Goal: Answer question/provide support: Share knowledge or assist other users

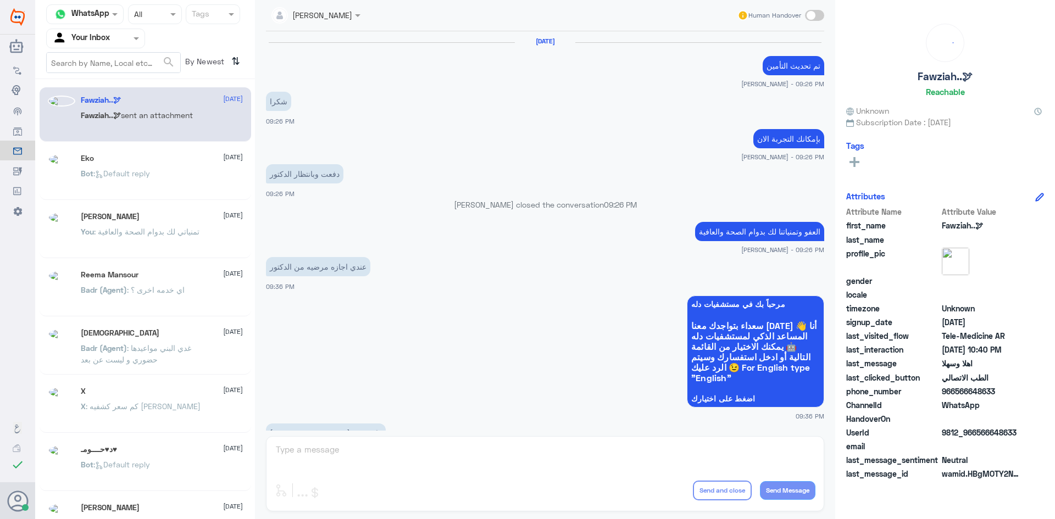
scroll to position [548, 0]
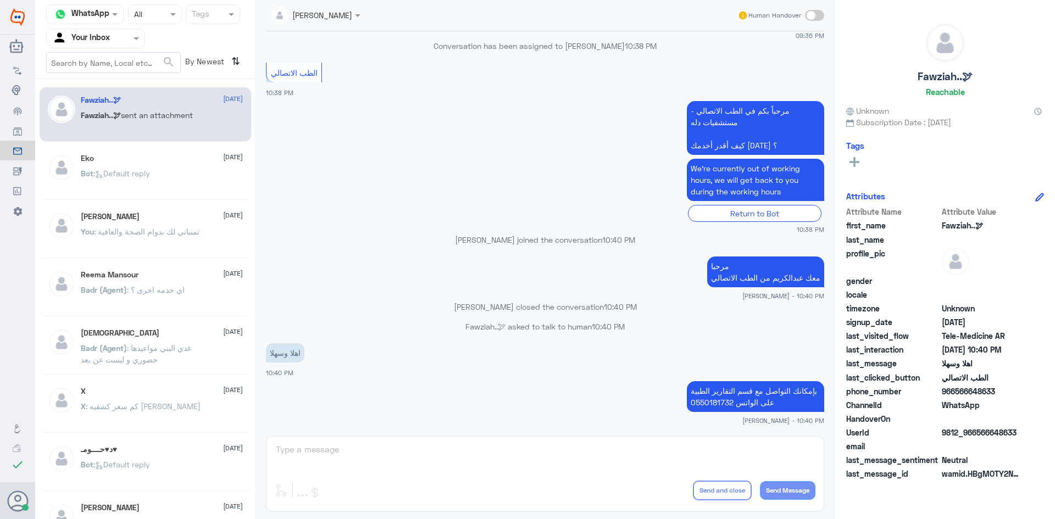
click at [414, 456] on div "[PERSON_NAME] Human Handover [DATE] تم تحديث التأمين [PERSON_NAME] - 09:26 PM ش…" at bounding box center [545, 261] width 580 height 523
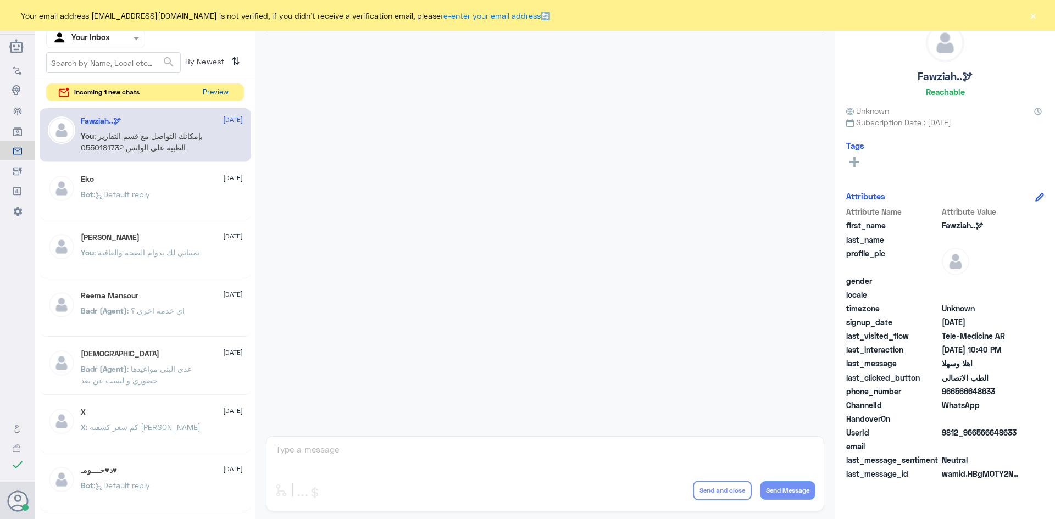
click at [229, 92] on button "Preview" at bounding box center [215, 92] width 34 height 17
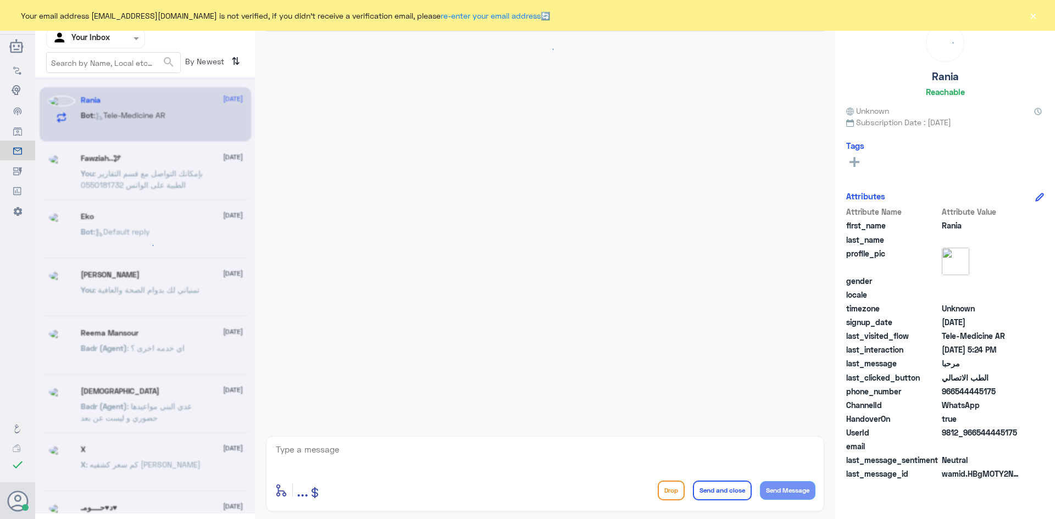
scroll to position [661, 0]
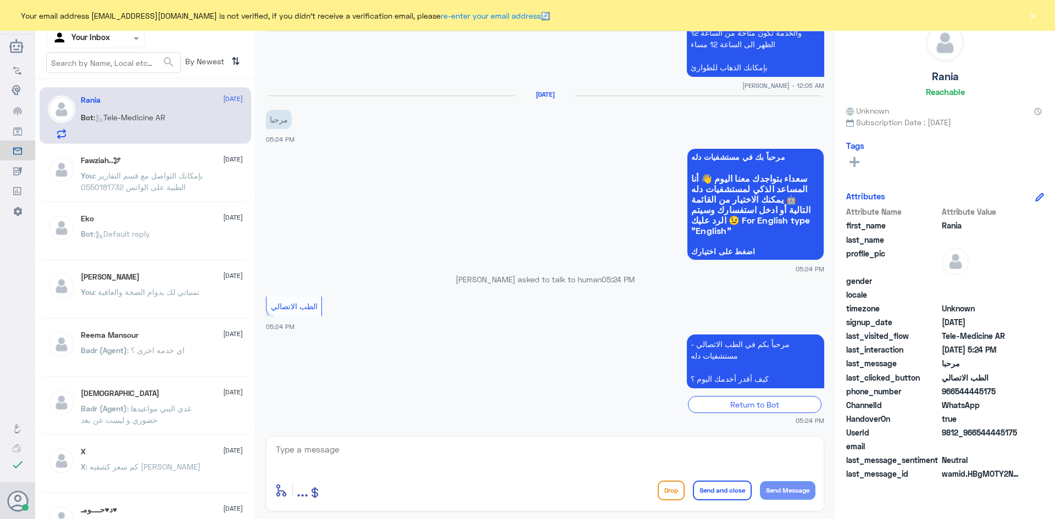
click at [359, 462] on textarea at bounding box center [545, 455] width 541 height 27
paste textarea "مرحبا معك اميره من الطب الاتصالي, كيف اقدر اساعدك"
type textarea "مرحبا معك اميره من الطب الاتصالي, كيف اقدر اساعدك"
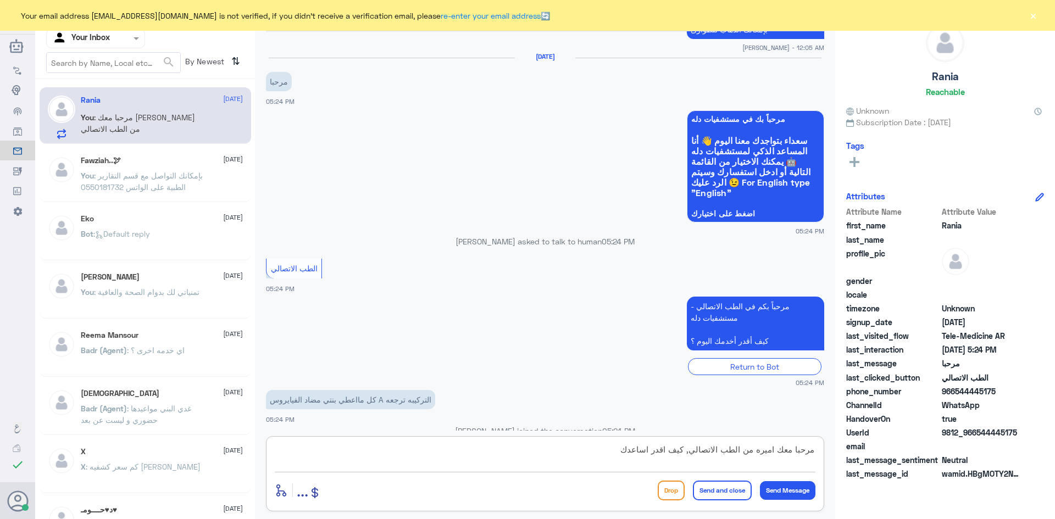
scroll to position [765, 0]
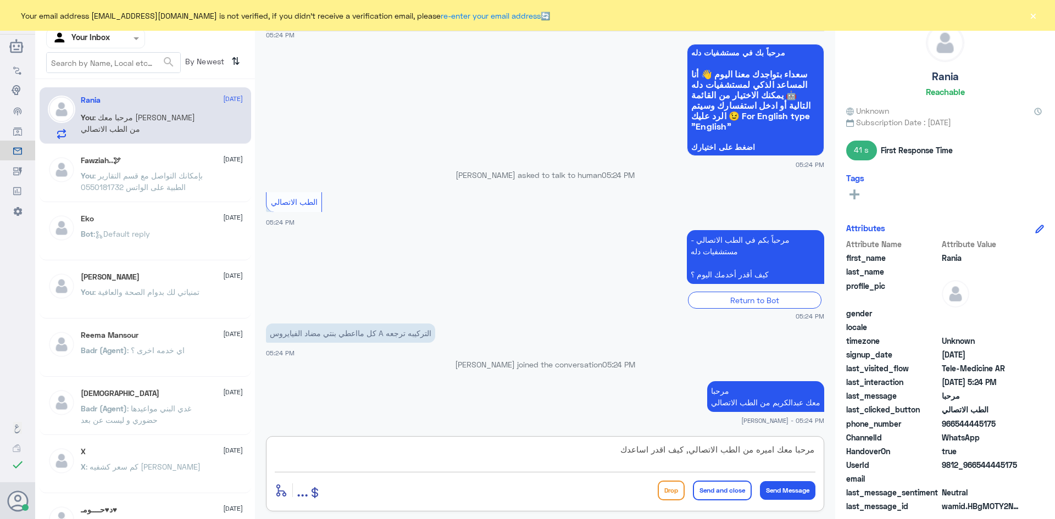
drag, startPoint x: 616, startPoint y: 444, endPoint x: 848, endPoint y: 457, distance: 232.3
click at [847, 457] on div "Channel WhatsApp Status × All Tags Agent Filter Your Inbox search By Newest ⇅ R…" at bounding box center [545, 261] width 1020 height 523
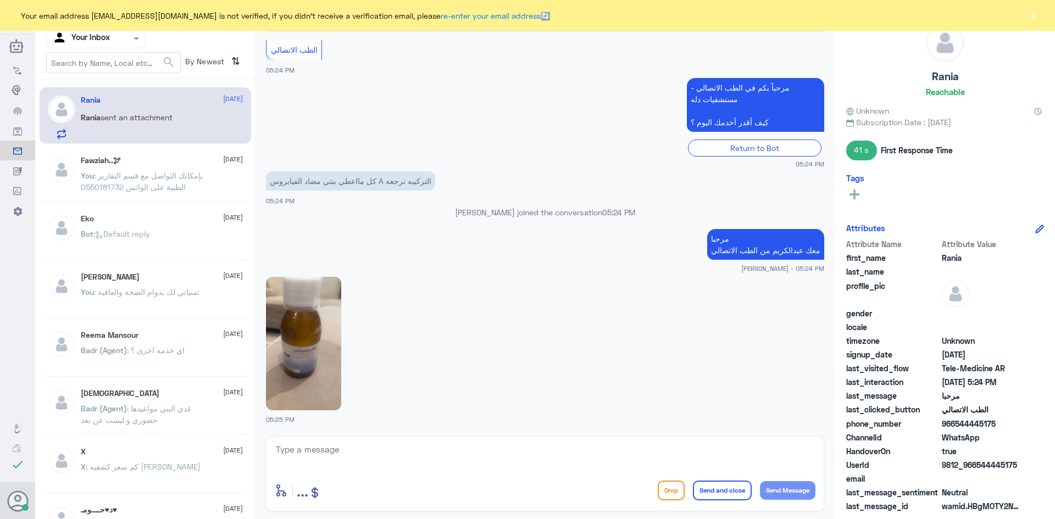
click at [308, 327] on img at bounding box center [303, 344] width 75 height 134
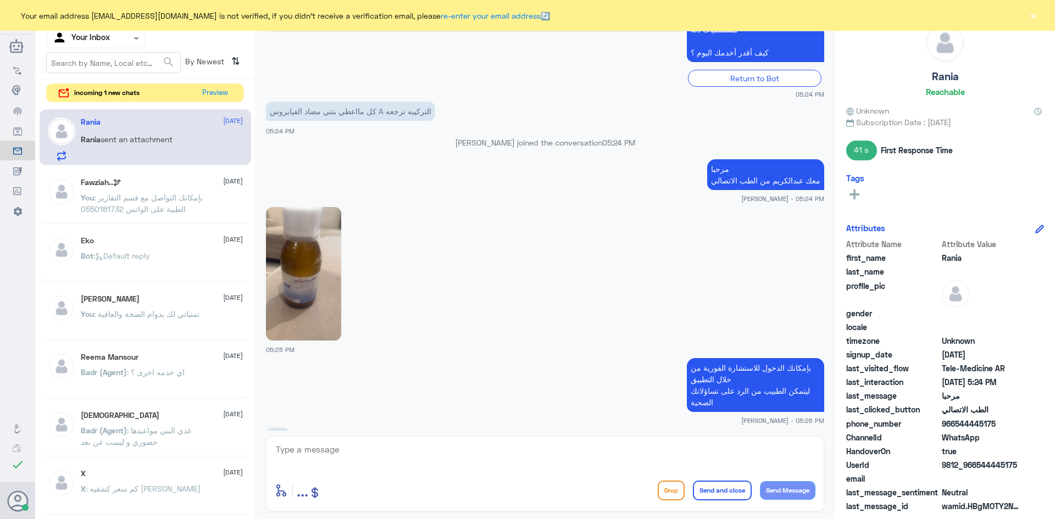
scroll to position [1191, 0]
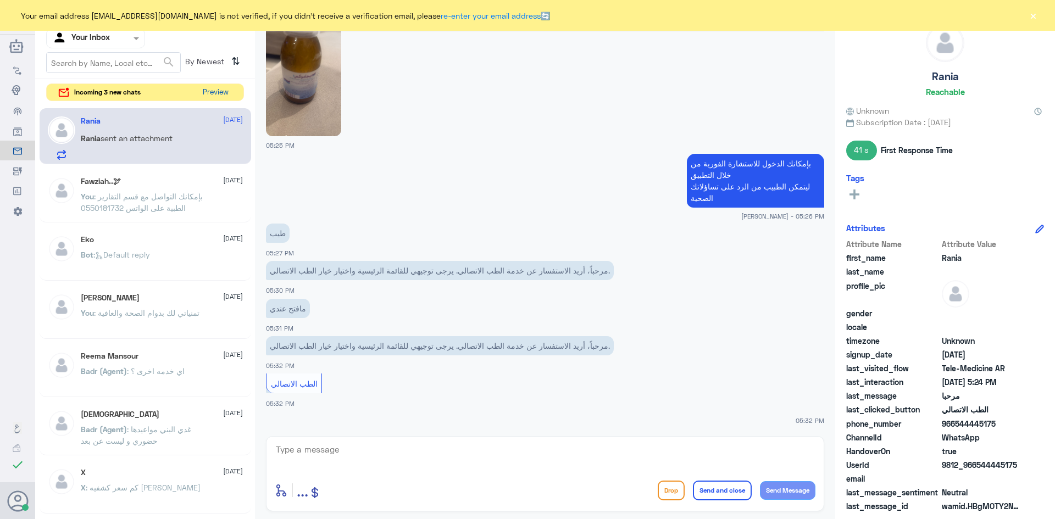
click at [223, 92] on button "Preview" at bounding box center [215, 92] width 34 height 17
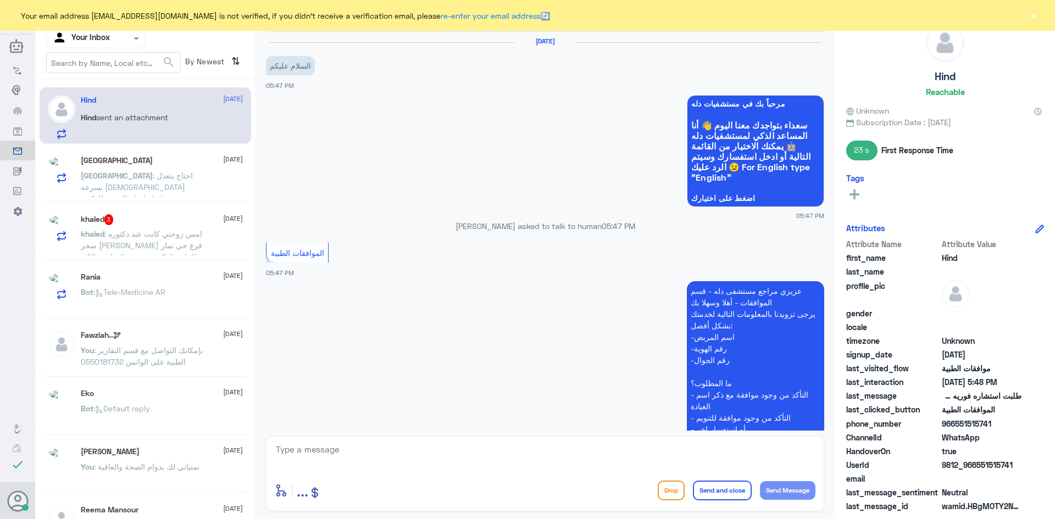
scroll to position [298, 0]
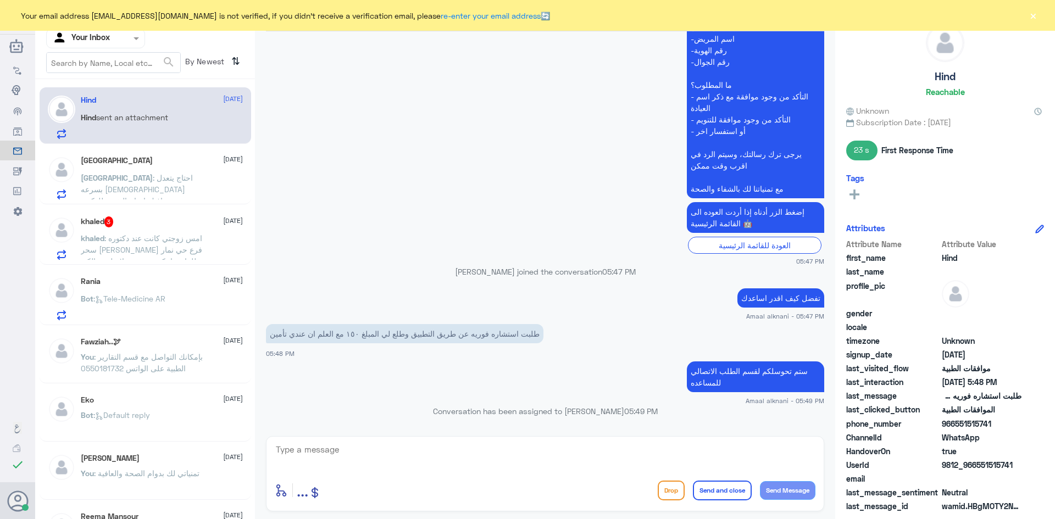
click at [138, 227] on div "khaled 3 13 October" at bounding box center [162, 222] width 162 height 11
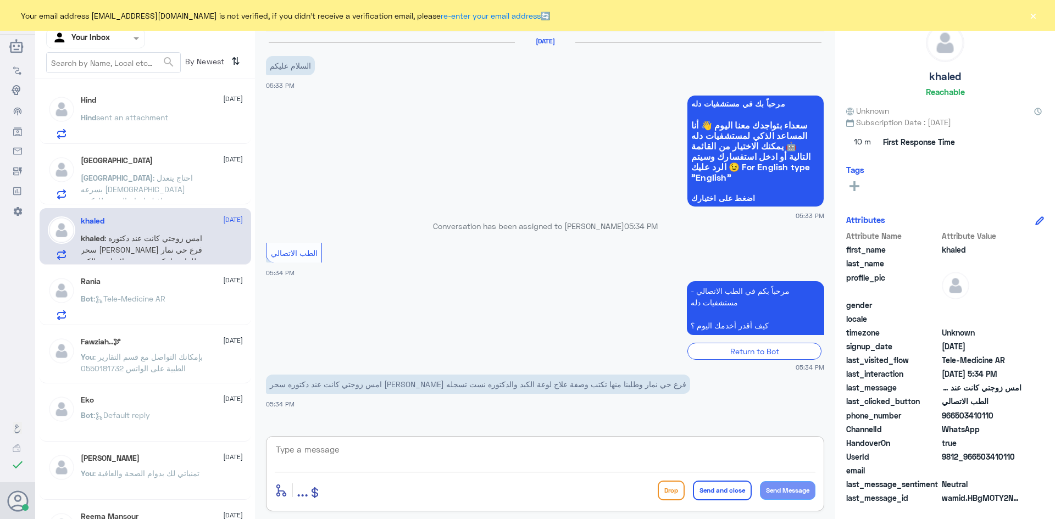
click at [302, 461] on textarea at bounding box center [545, 455] width 541 height 27
paste textarea "مرحبا، معك اميره من الطب الاتصالي"
type textarea "مرحبا، معك اميره من الطب الاتصالي"
click at [786, 486] on button "Send Message" at bounding box center [788, 490] width 56 height 19
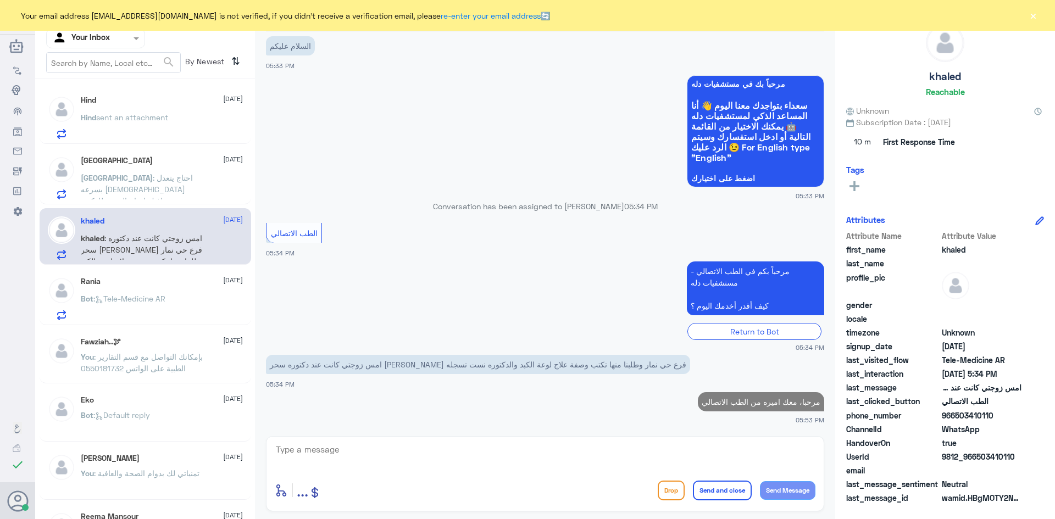
click at [309, 457] on textarea at bounding box center [545, 455] width 541 height 27
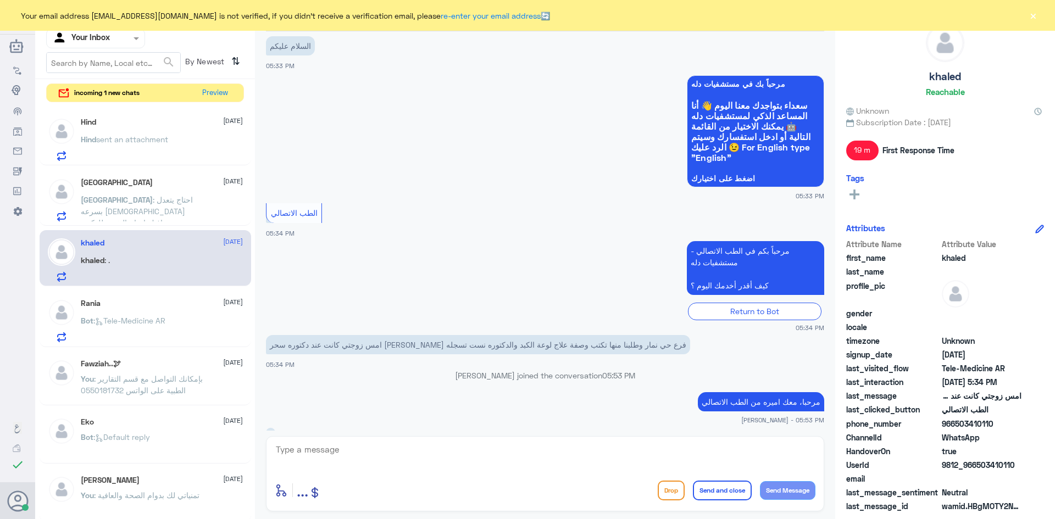
scroll to position [57, 0]
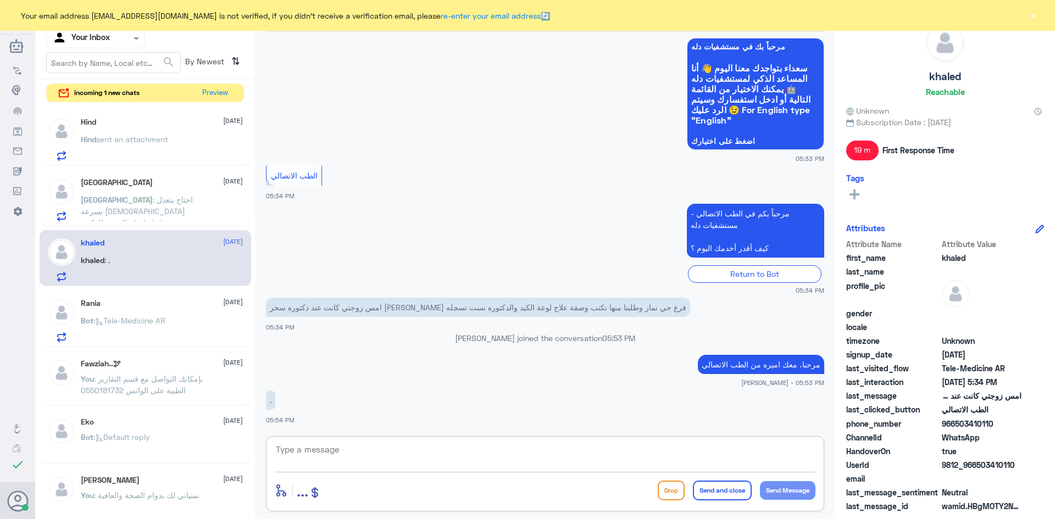
click at [292, 451] on textarea at bounding box center [545, 455] width 541 height 27
paste textarea "هنا دله النخيل، يمكنك التواصل مع دله نمار من خلال 0546022896"
type textarea "هنا دله النخيل، يمكنك التواصل مع دله نمار من خلال 0546022896"
click at [791, 485] on button "Send Message" at bounding box center [788, 490] width 56 height 19
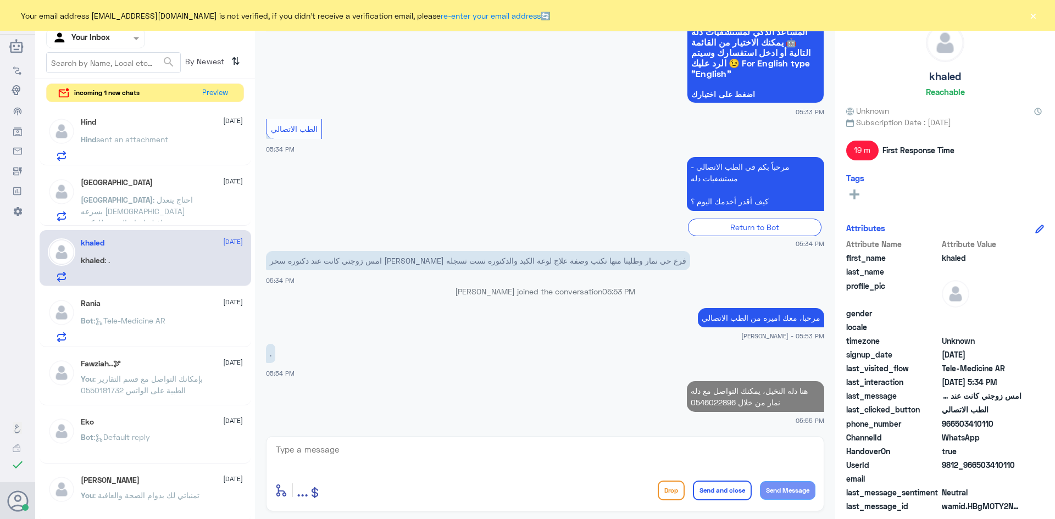
click at [1033, 14] on button "×" at bounding box center [1033, 15] width 11 height 11
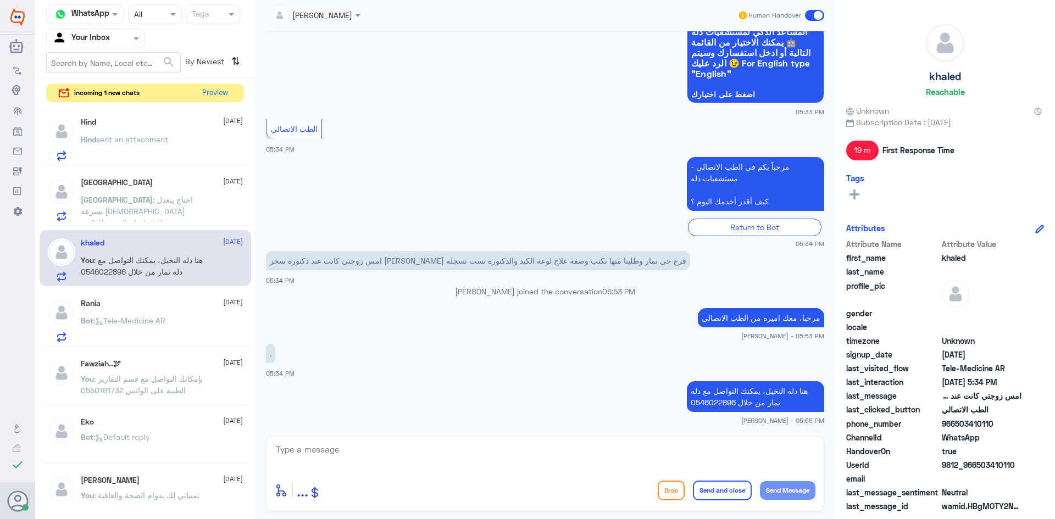
click at [814, 18] on span at bounding box center [814, 15] width 19 height 11
click at [0, 0] on input "checkbox" at bounding box center [0, 0] width 0 height 0
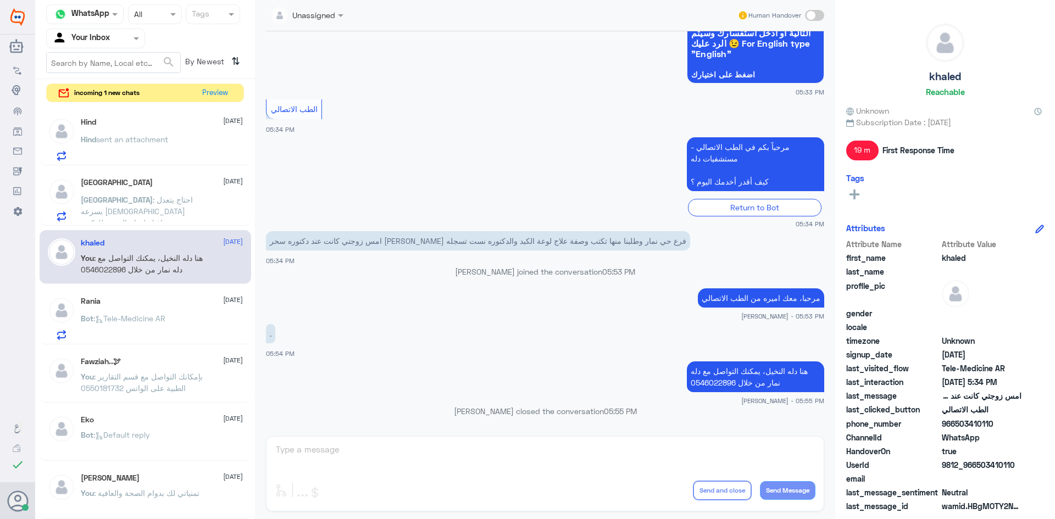
click at [148, 189] on div "Haifa 13 October Haifa : احتاج يتعدل بسرعه الله يعافيك احتاج التقرير للدكتور" at bounding box center [162, 199] width 162 height 43
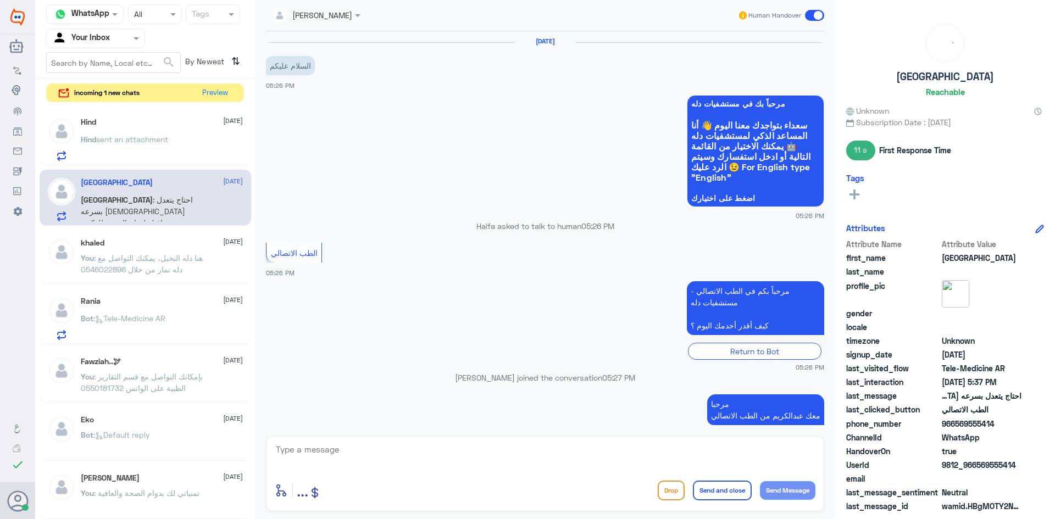
scroll to position [199, 0]
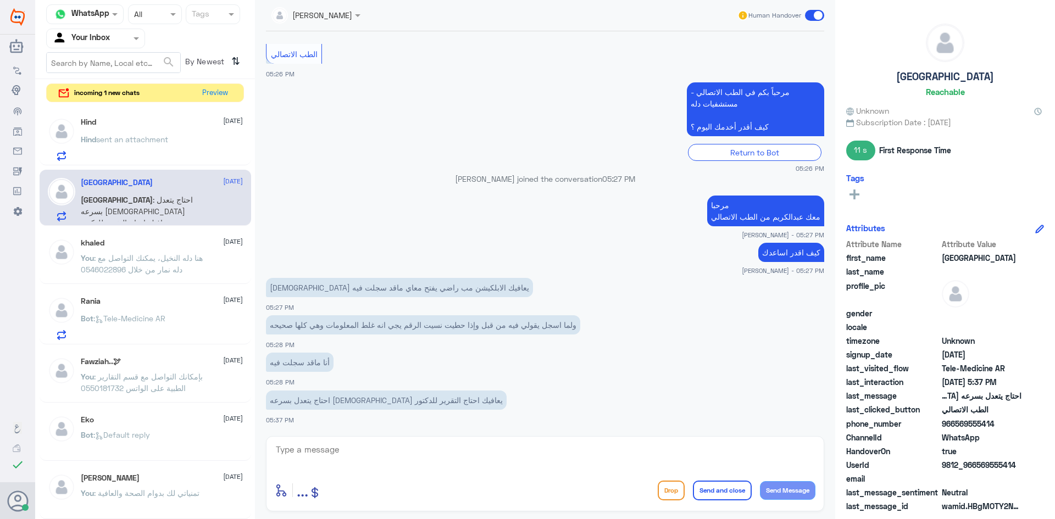
drag, startPoint x: 350, startPoint y: 459, endPoint x: 375, endPoint y: 450, distance: 26.8
click at [353, 457] on textarea at bounding box center [545, 455] width 541 height 27
click at [149, 132] on div "Hind 13 October Hind sent an attachment" at bounding box center [162, 139] width 162 height 43
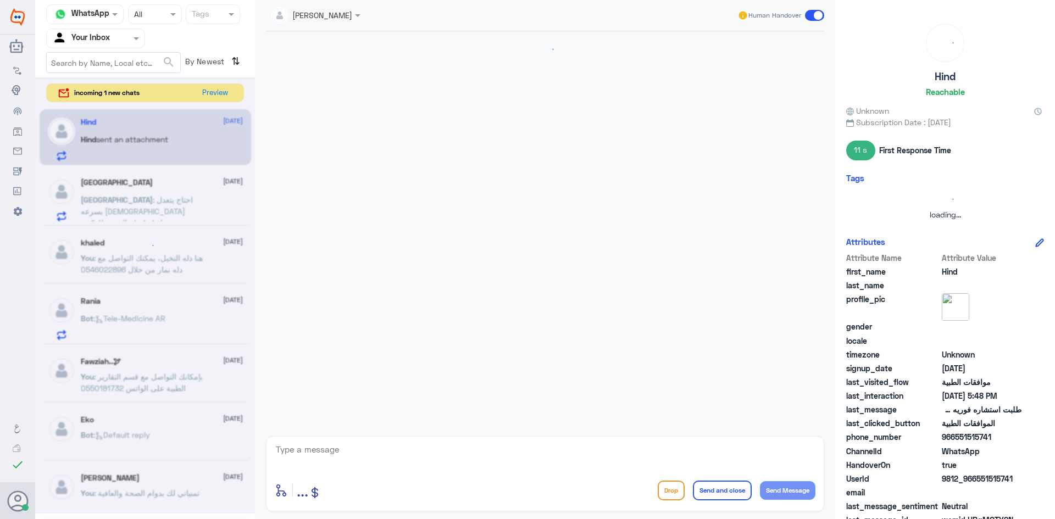
scroll to position [298, 0]
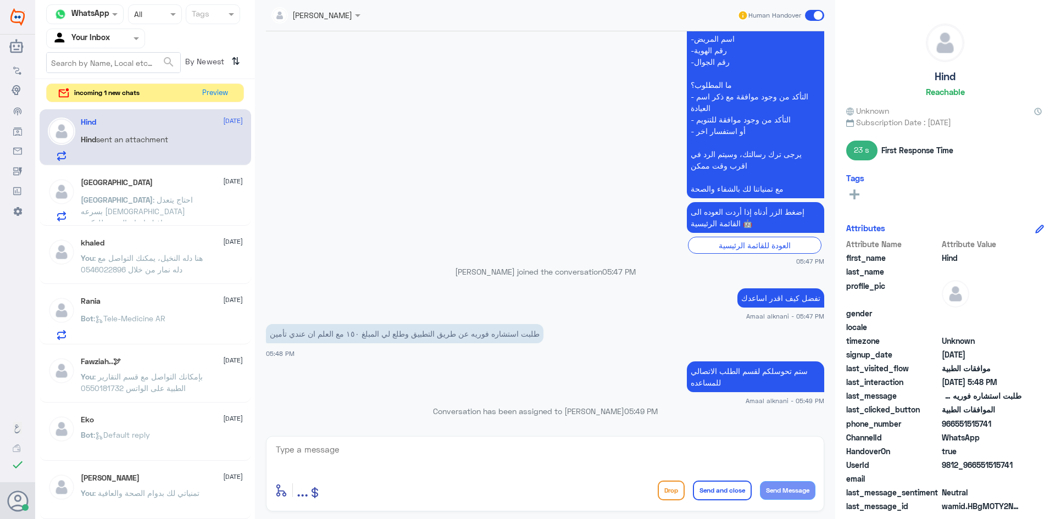
click at [90, 136] on span "Hind" at bounding box center [88, 139] width 15 height 9
drag, startPoint x: 214, startPoint y: 95, endPoint x: 225, endPoint y: 94, distance: 11.0
click at [225, 94] on button "Preview" at bounding box center [215, 92] width 34 height 17
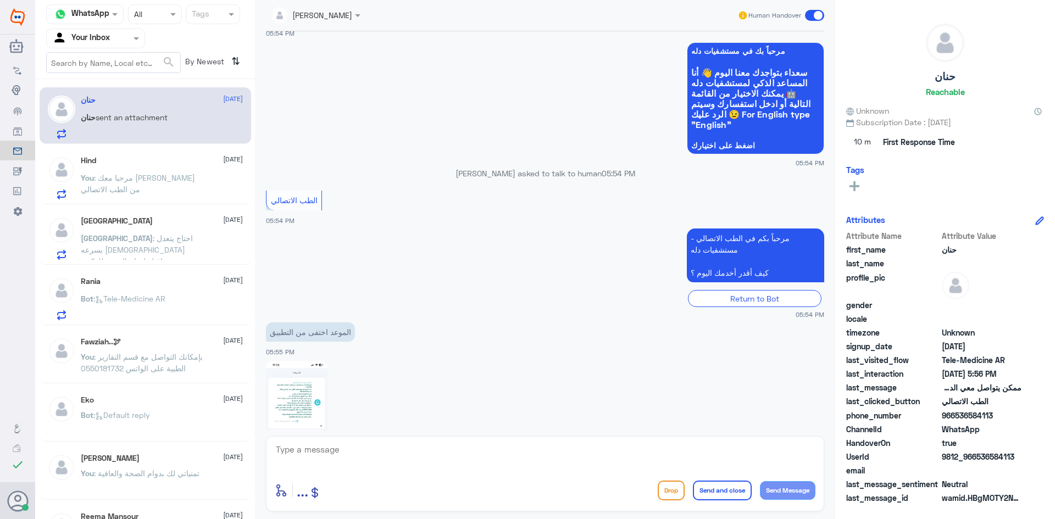
scroll to position [967, 0]
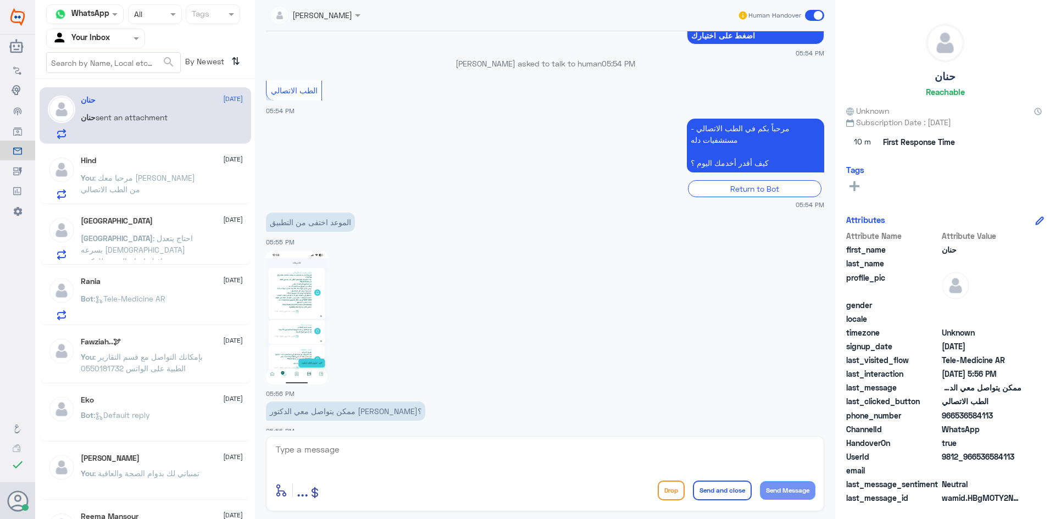
click at [299, 302] on img at bounding box center [297, 318] width 62 height 134
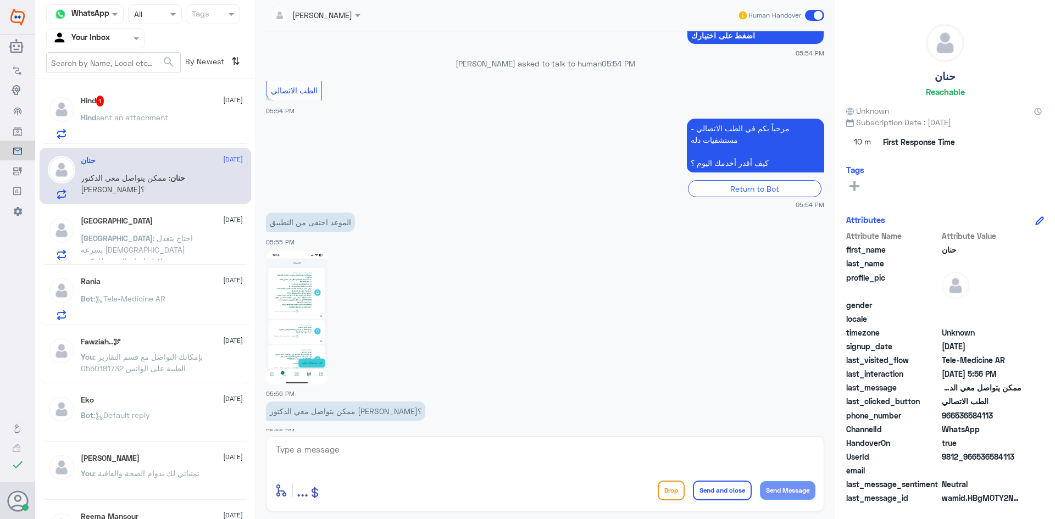
click at [162, 116] on span "sent an attachment" at bounding box center [132, 117] width 72 height 9
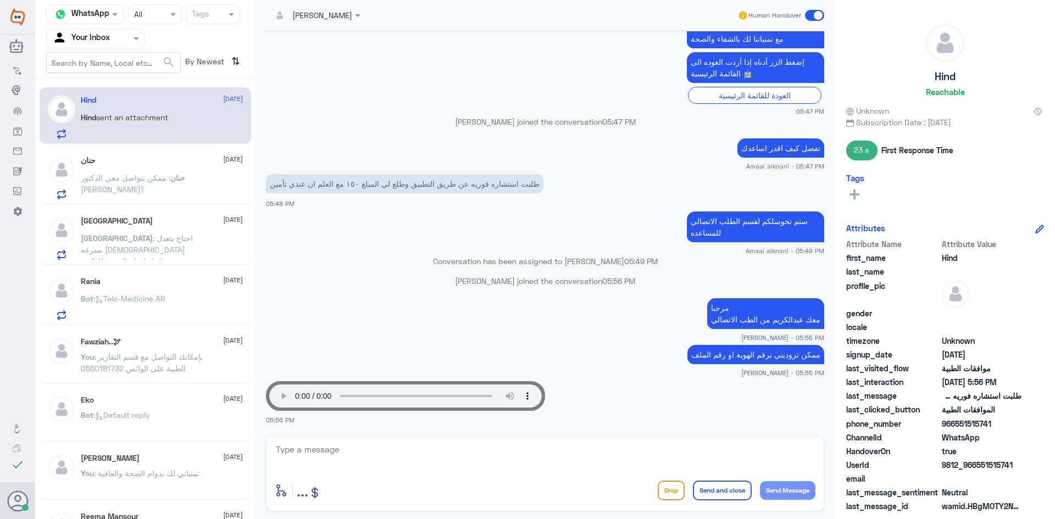
scroll to position [460, 0]
click at [391, 458] on textarea at bounding box center [545, 455] width 541 height 27
click at [342, 459] on textarea at bounding box center [545, 455] width 541 height 27
type textarea "."
click at [169, 166] on div "حنان 13 October You : هل تم تسجيل الزيارة ؟" at bounding box center [162, 177] width 162 height 43
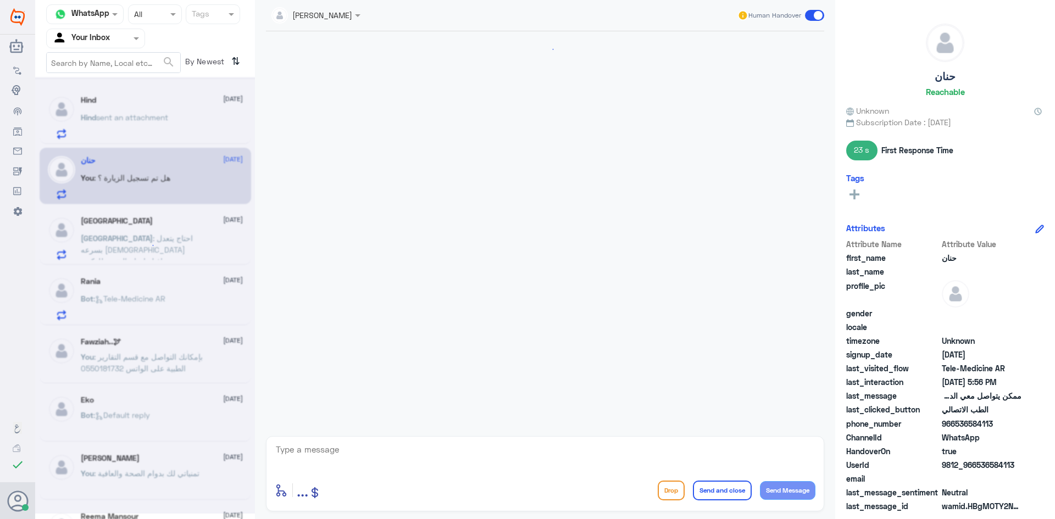
scroll to position [908, 0]
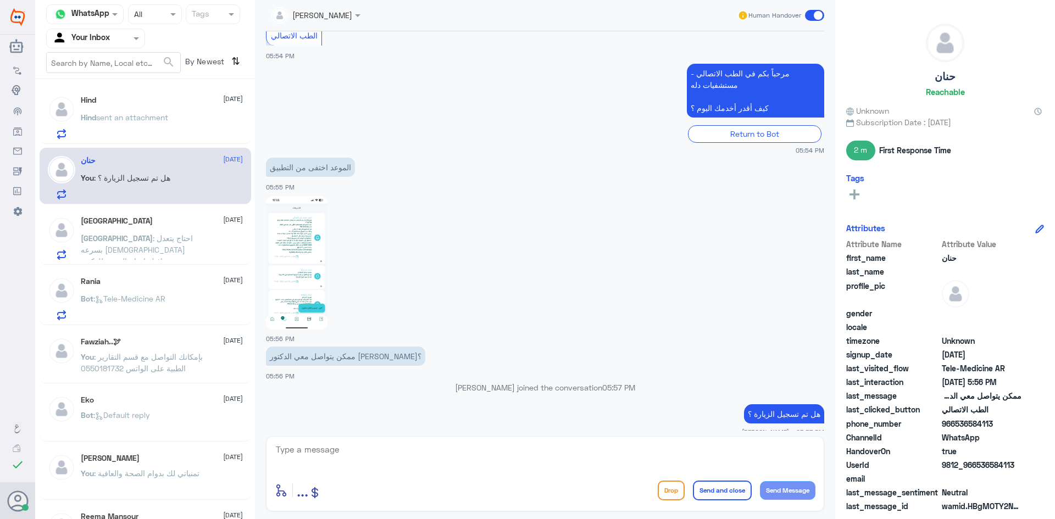
click at [156, 134] on p "Hind sent an attachment" at bounding box center [124, 125] width 87 height 27
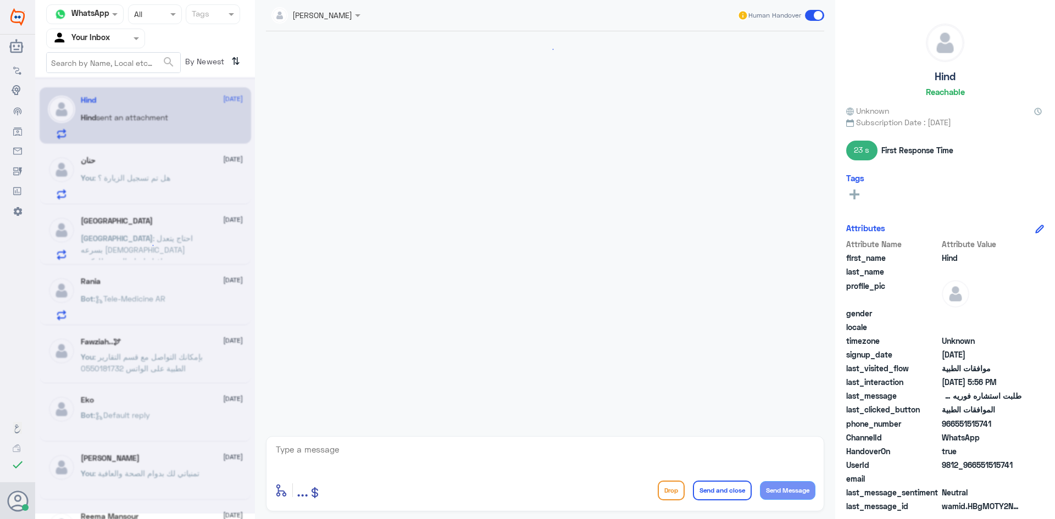
scroll to position [460, 0]
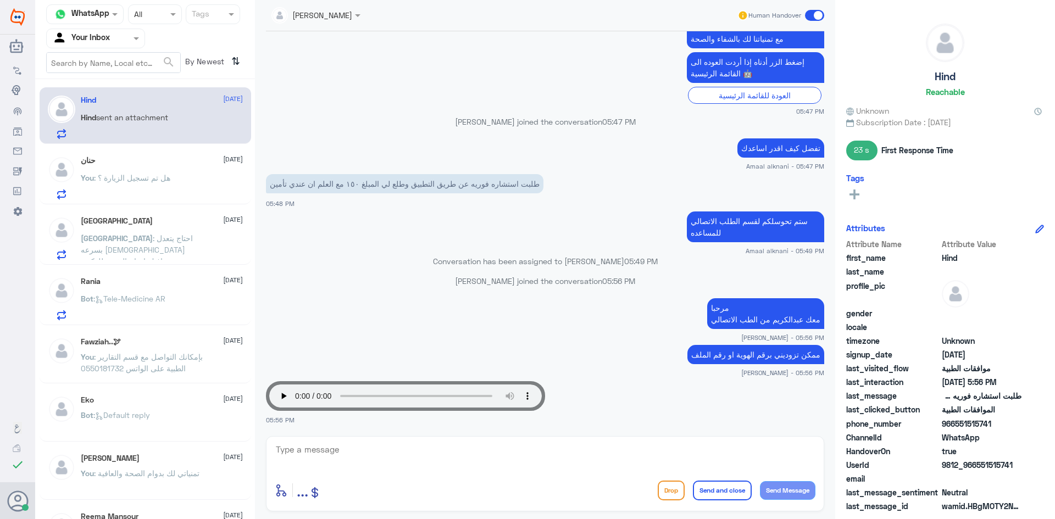
click at [178, 231] on div "Haifa 13 October Haifa : احتاج يتعدل بسرعه الله يعافيك احتاج التقرير للدكتور" at bounding box center [162, 238] width 162 height 43
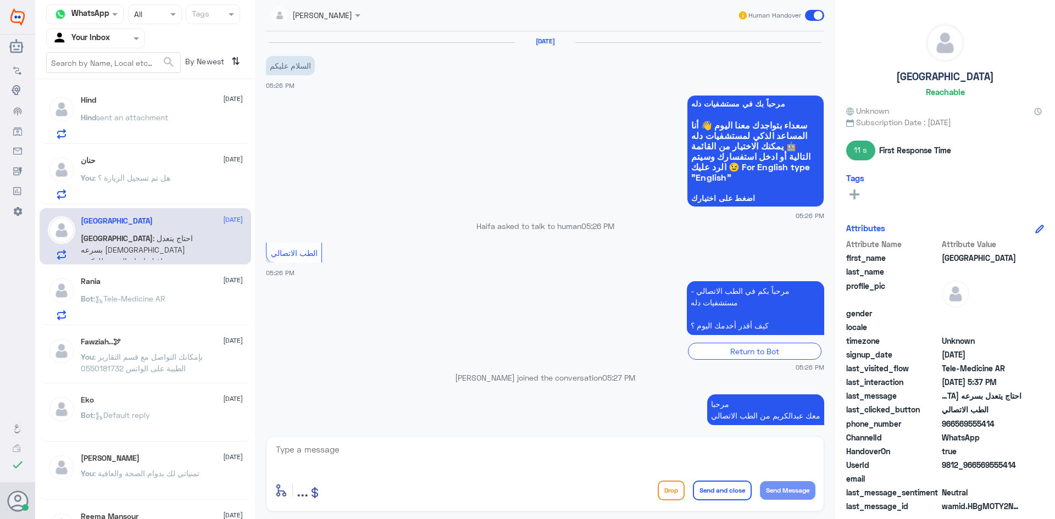
scroll to position [199, 0]
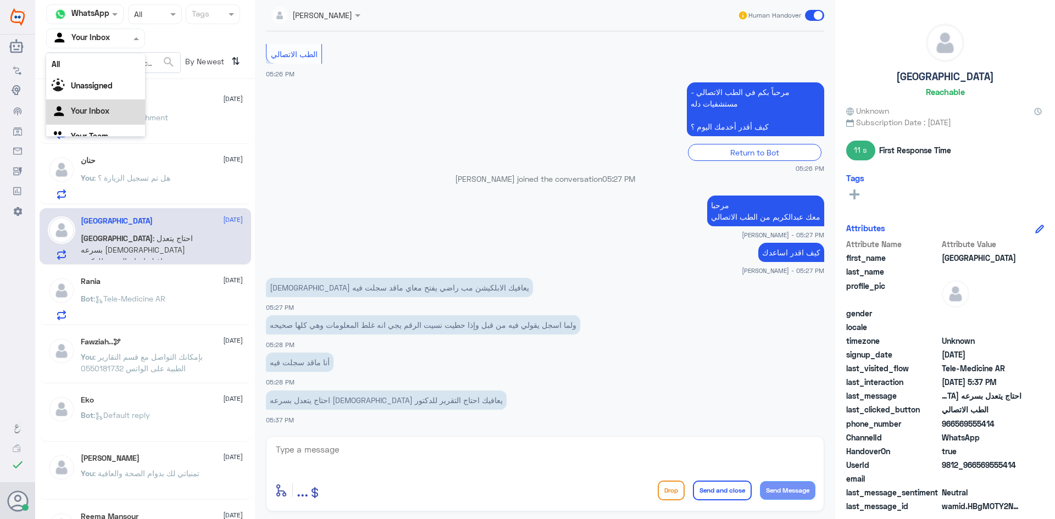
click at [112, 39] on input "text" at bounding box center [82, 38] width 60 height 13
drag, startPoint x: 374, startPoint y: 154, endPoint x: 170, endPoint y: 102, distance: 210.5
click at [370, 154] on div "Return to Bot" at bounding box center [545, 152] width 558 height 17
click at [212, 116] on div "Hind sent an attachment" at bounding box center [162, 126] width 162 height 25
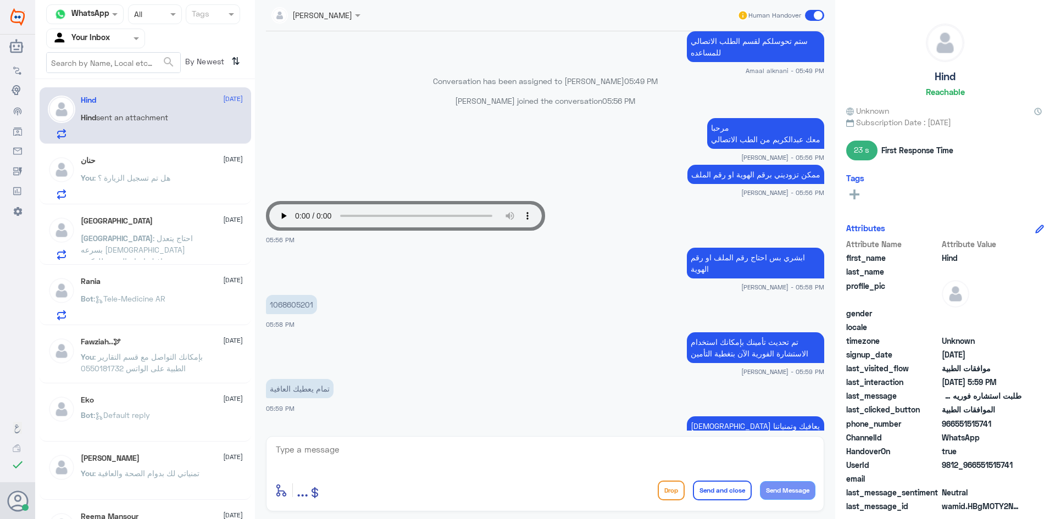
scroll to position [696, 0]
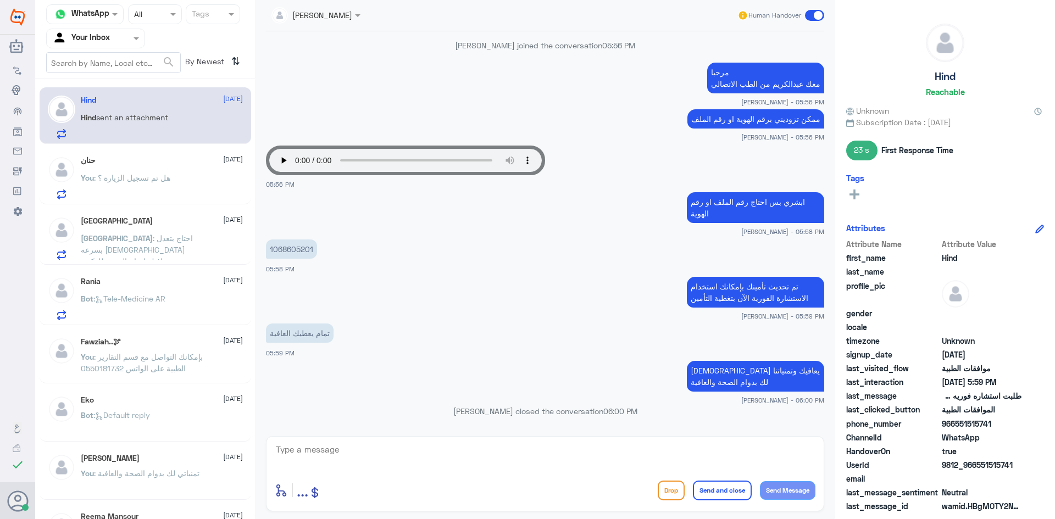
click at [164, 174] on span ": هل تم تسجيل الزيارة ؟" at bounding box center [132, 177] width 76 height 9
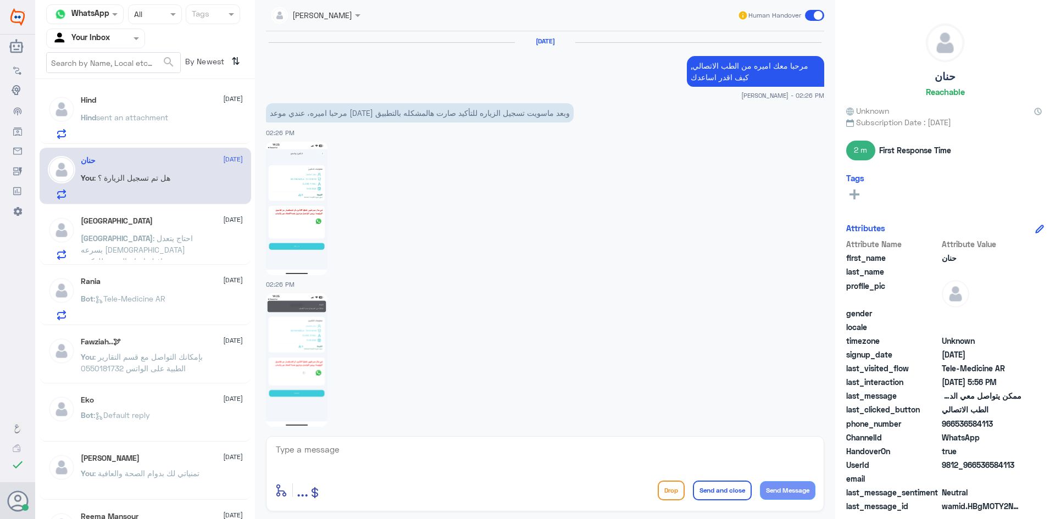
scroll to position [908, 0]
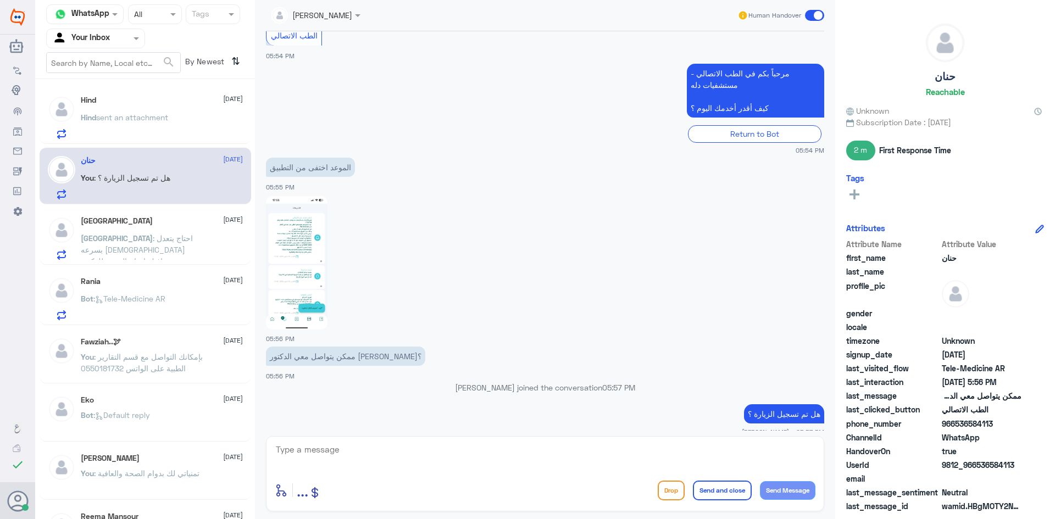
click at [164, 292] on div "Rania 13 October Bot : Tele-Medicine AR" at bounding box center [162, 298] width 162 height 43
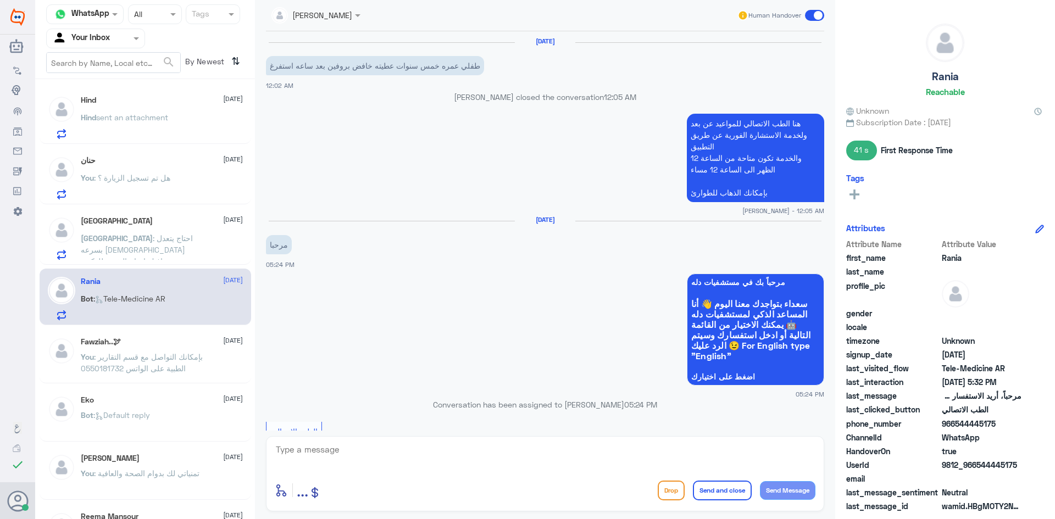
scroll to position [656, 0]
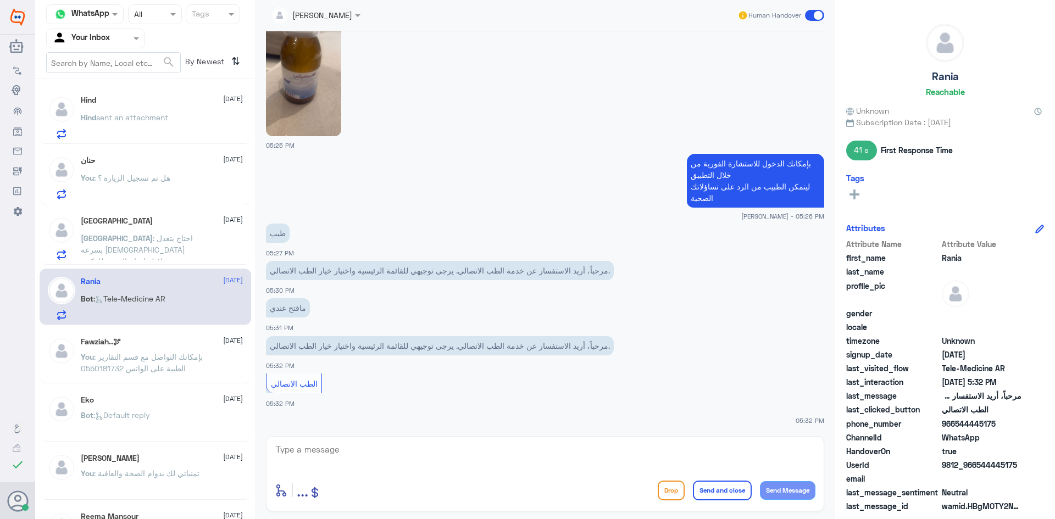
click at [140, 119] on span "sent an attachment" at bounding box center [132, 117] width 72 height 9
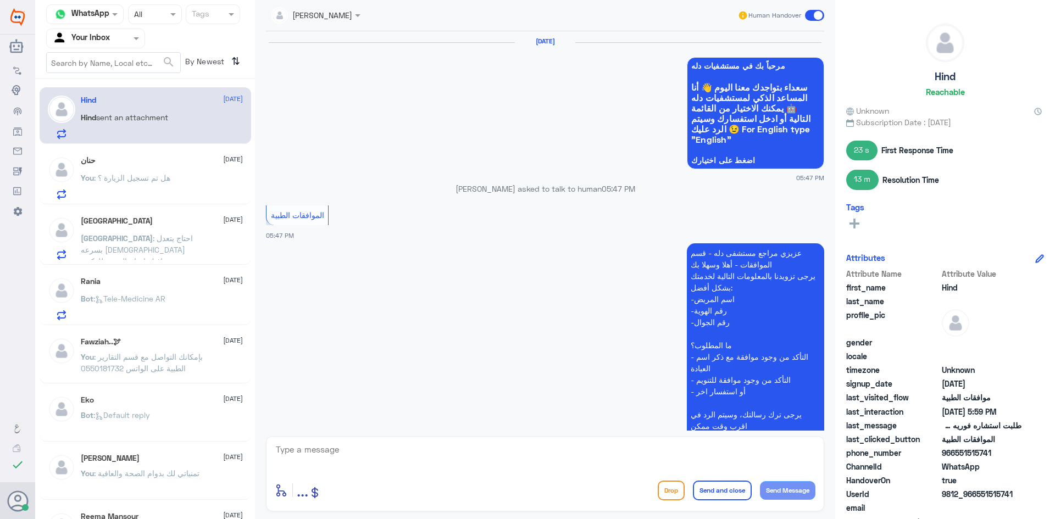
scroll to position [658, 0]
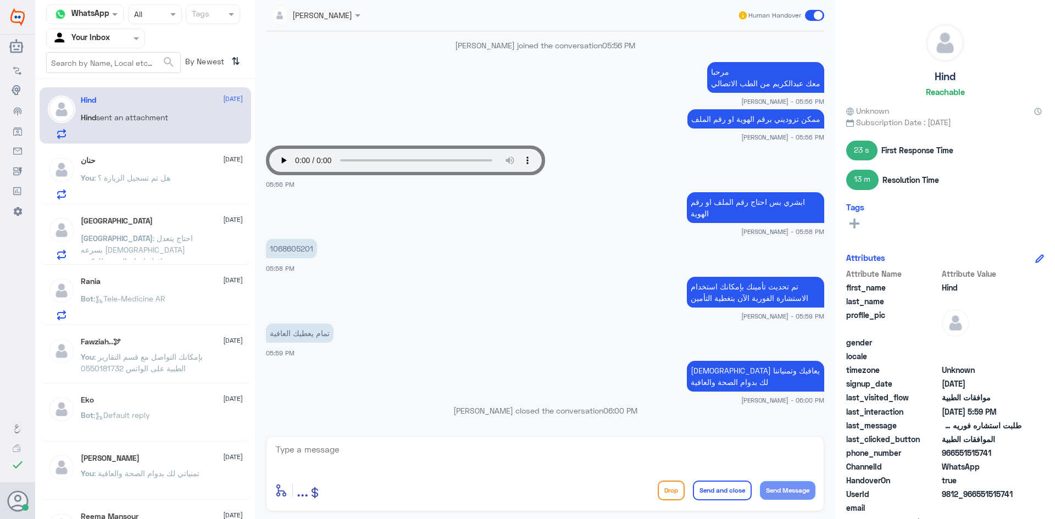
click at [810, 15] on span at bounding box center [814, 15] width 19 height 11
click at [0, 0] on input "checkbox" at bounding box center [0, 0] width 0 height 0
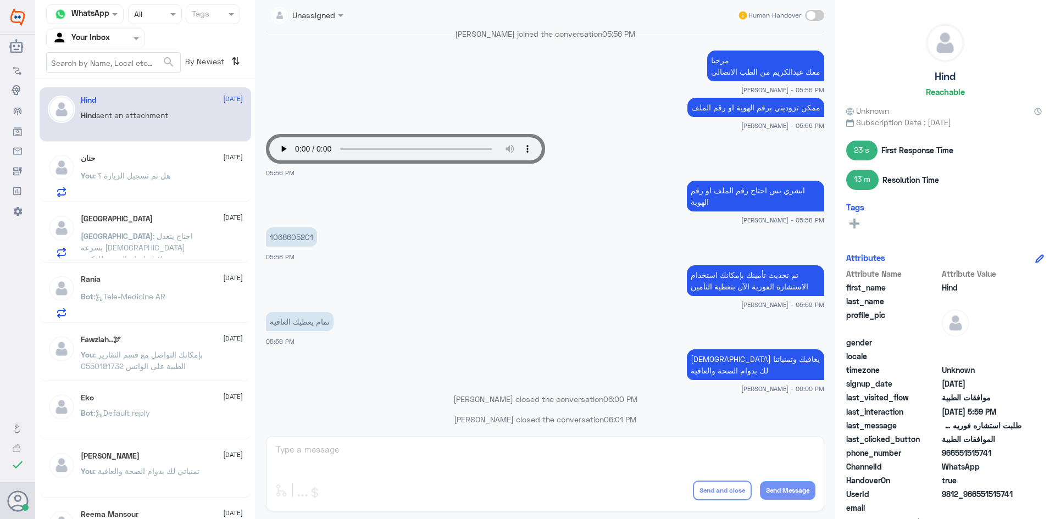
scroll to position [678, 0]
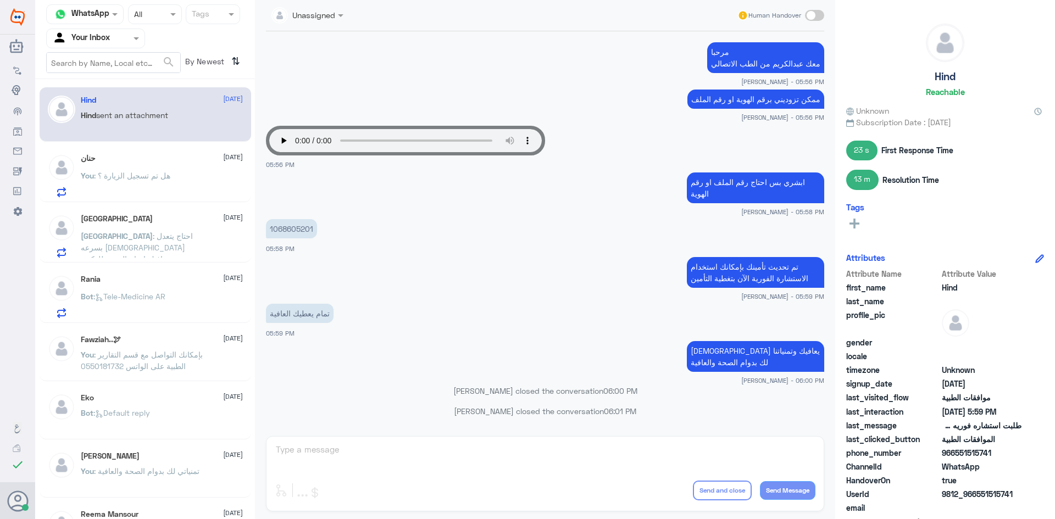
click at [192, 170] on div "حنان 13 October You : هل تم تسجيل الزيارة ؟" at bounding box center [162, 175] width 162 height 43
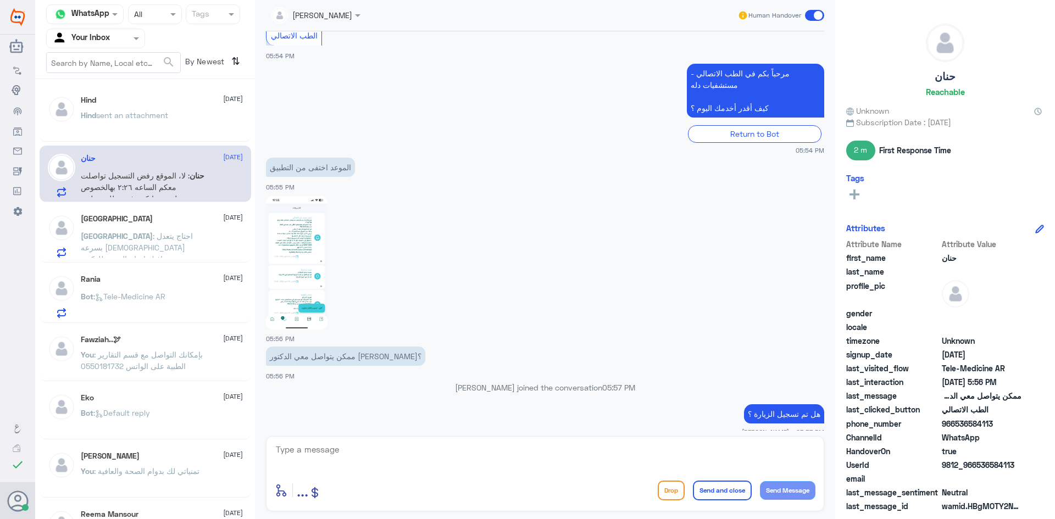
scroll to position [946, 0]
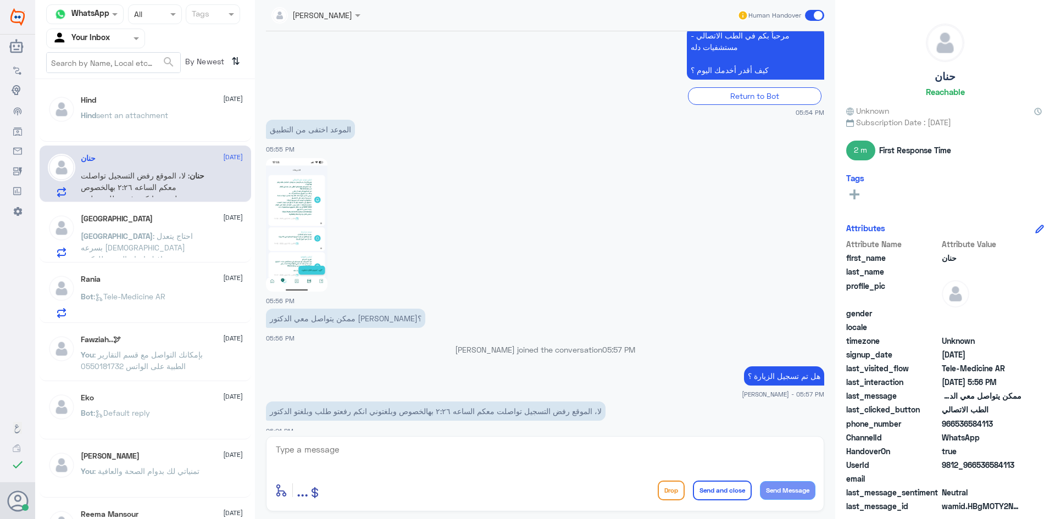
click at [129, 250] on span ": احتاج يتعدل بسرعه الله يعافيك احتاج التقرير للدكتور" at bounding box center [137, 247] width 112 height 32
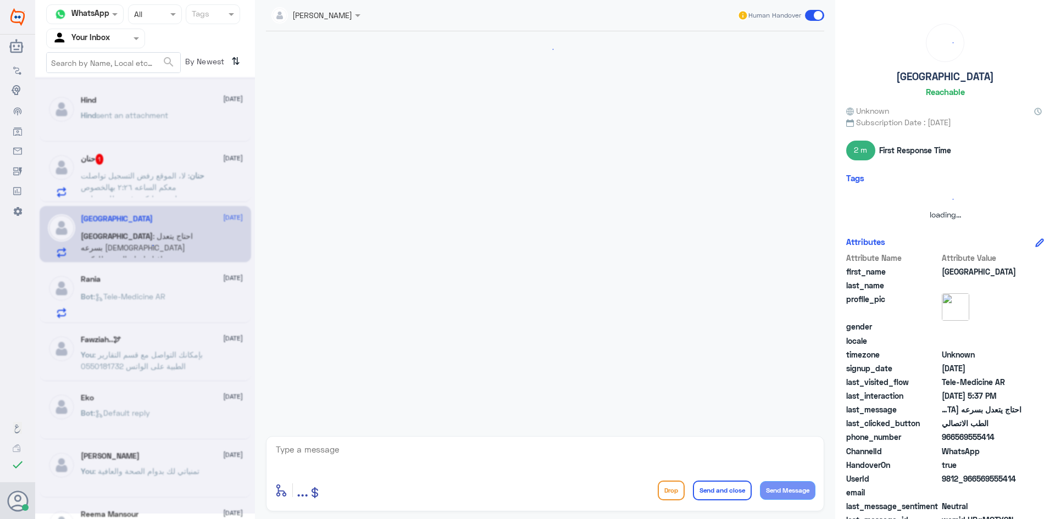
scroll to position [199, 0]
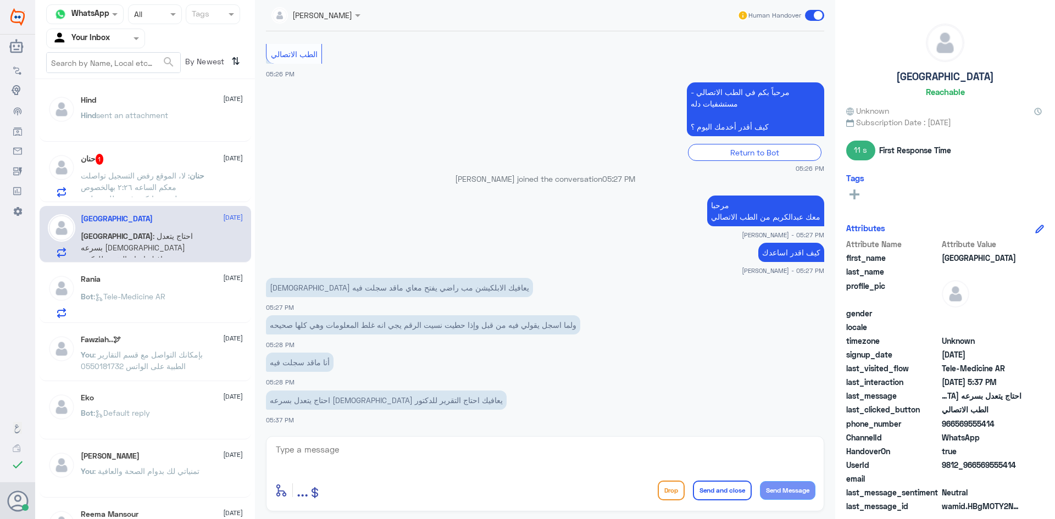
click at [113, 179] on span ": لا، الموقع رفض التسجيل تواصلت معكم الساعه ٢:٢٦ بهالخصوص وبلغتوني انكم رفعتو ط…" at bounding box center [135, 193] width 109 height 44
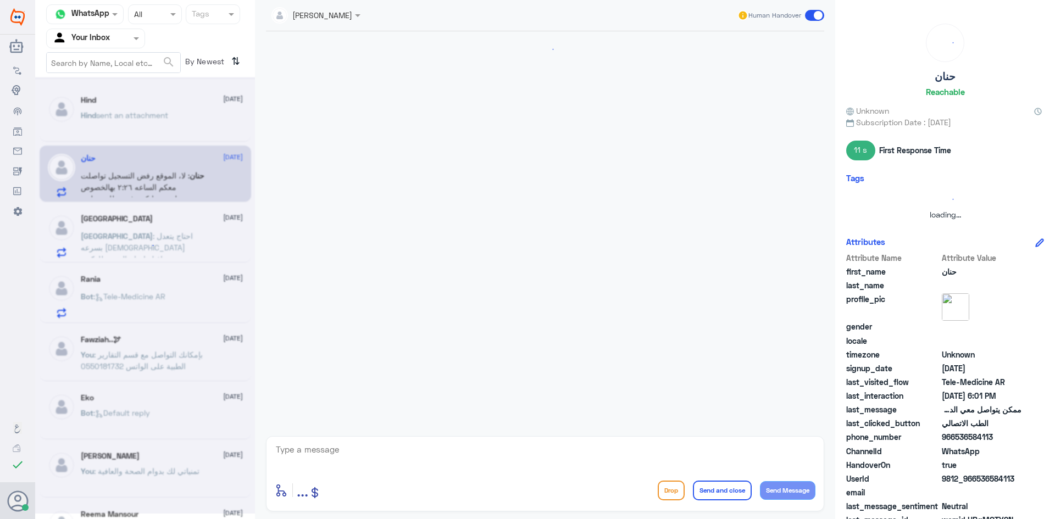
scroll to position [900, 0]
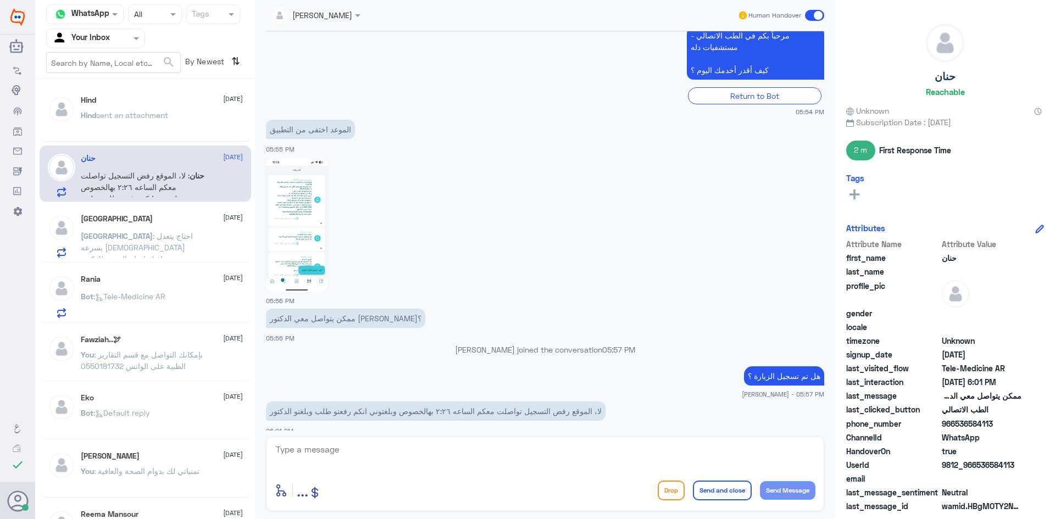
click at [110, 230] on p "Haifa : احتاج يتعدل بسرعه الله يعافيك احتاج التقرير للدكتور" at bounding box center [143, 243] width 124 height 27
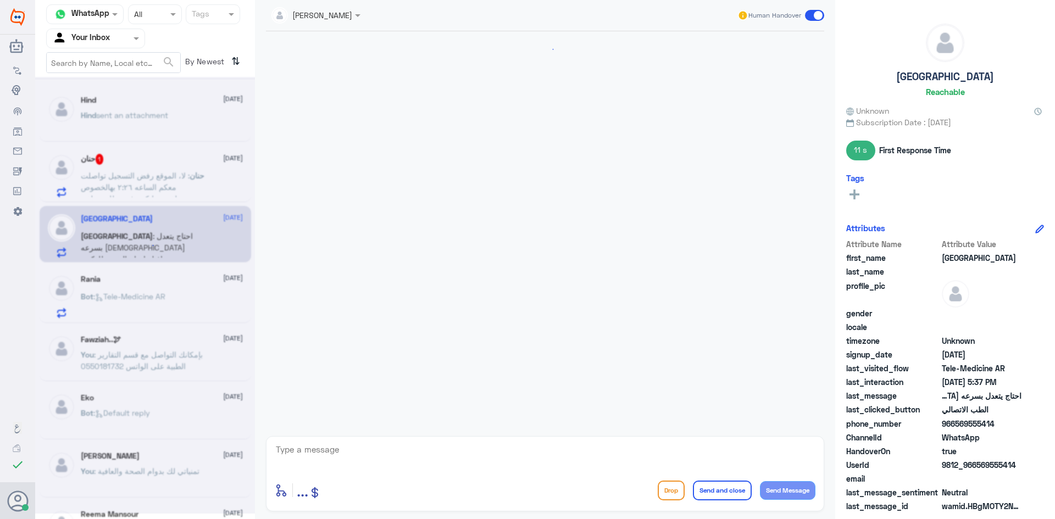
scroll to position [199, 0]
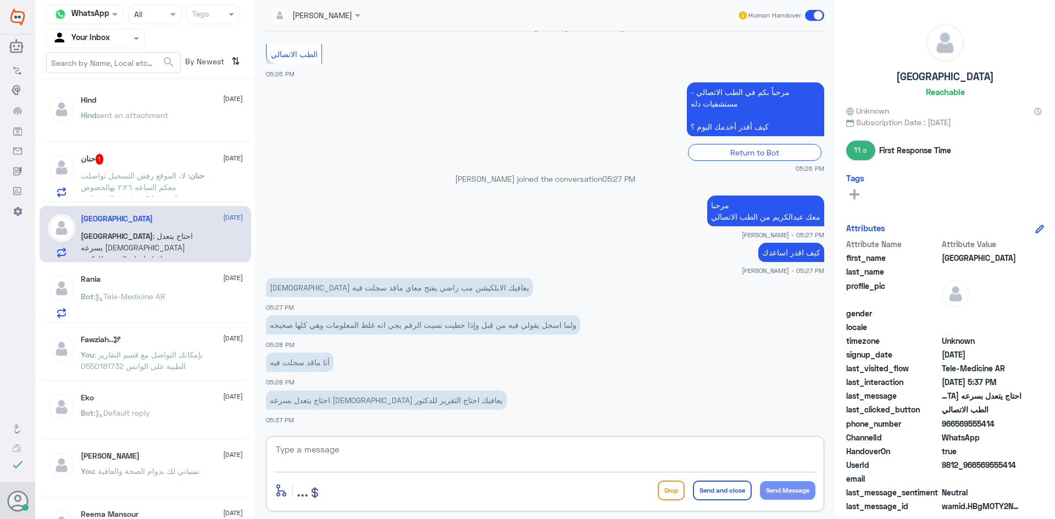
click at [555, 465] on textarea at bounding box center [545, 455] width 541 height 27
click at [107, 172] on span ": نسبة التحمل" at bounding box center [115, 175] width 43 height 9
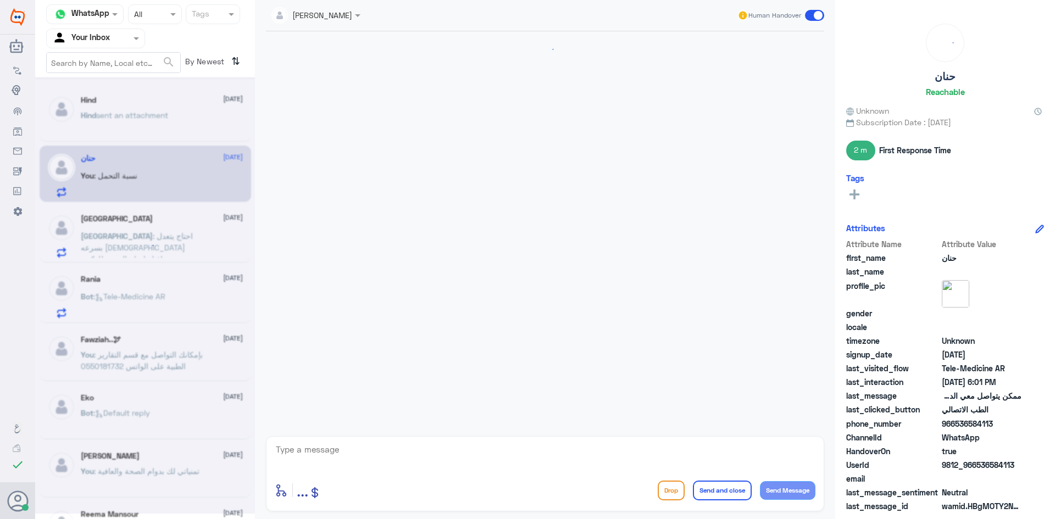
scroll to position [780, 0]
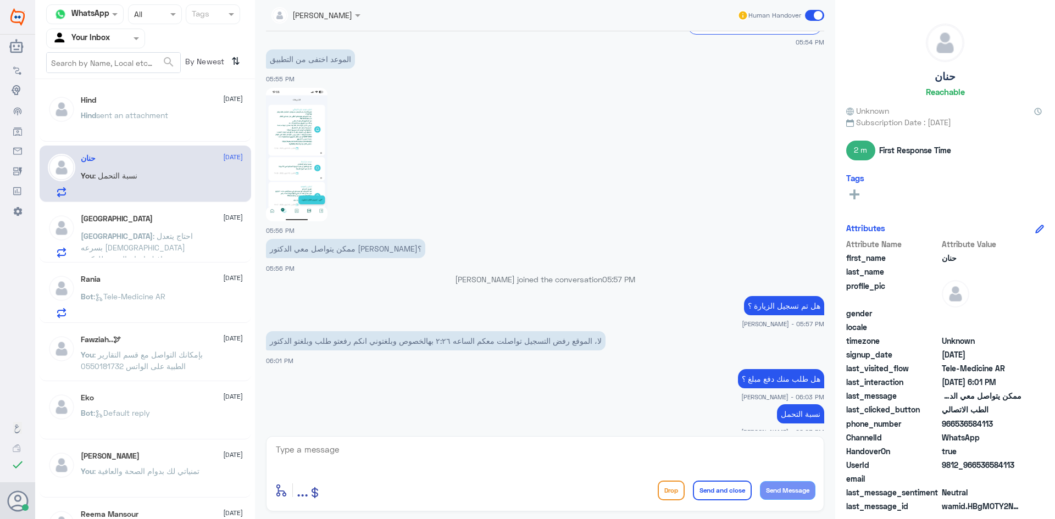
click at [177, 243] on p "Haifa : احتاج يتعدل بسرعه الله يعافيك احتاج التقرير للدكتور" at bounding box center [143, 243] width 124 height 27
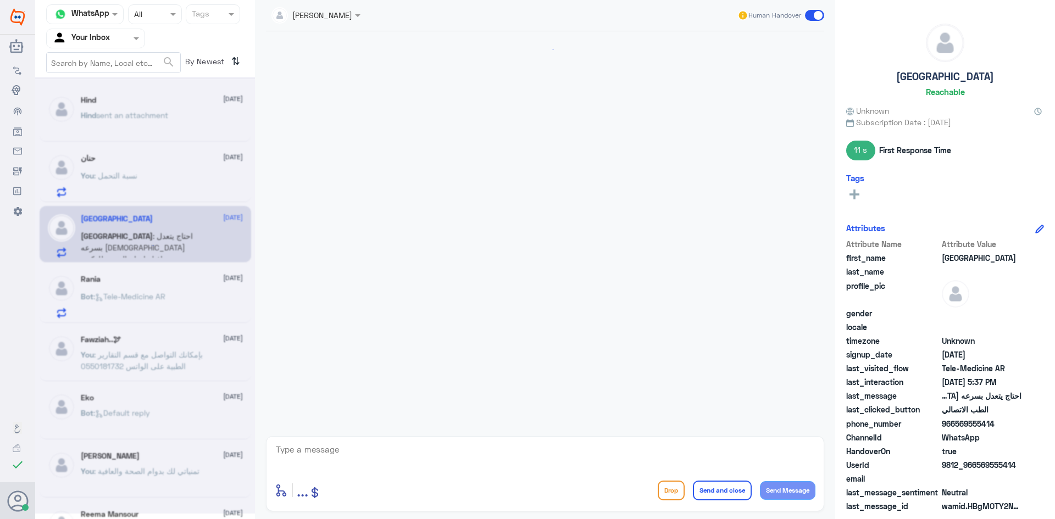
scroll to position [199, 0]
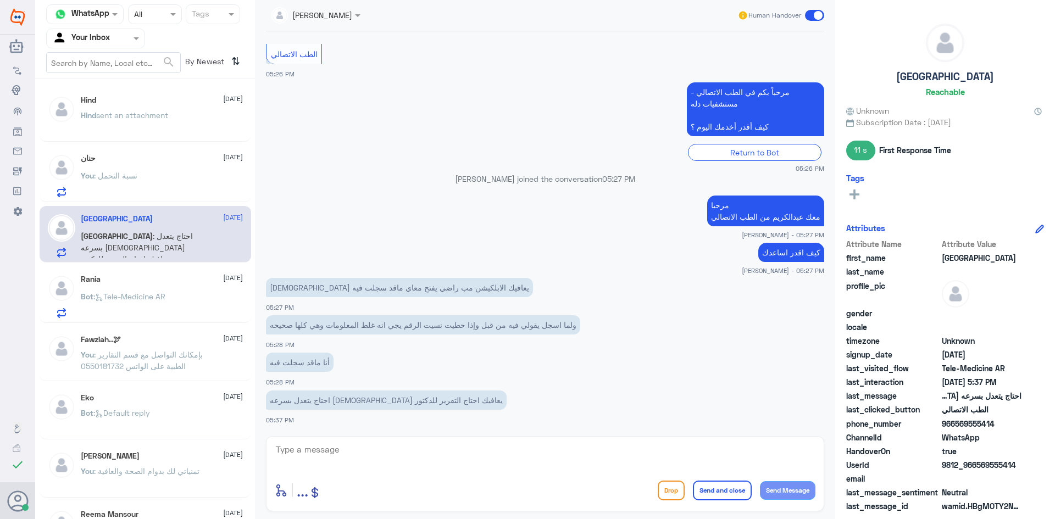
click at [171, 294] on div "Bot : Tele-Medicine AR" at bounding box center [162, 305] width 162 height 25
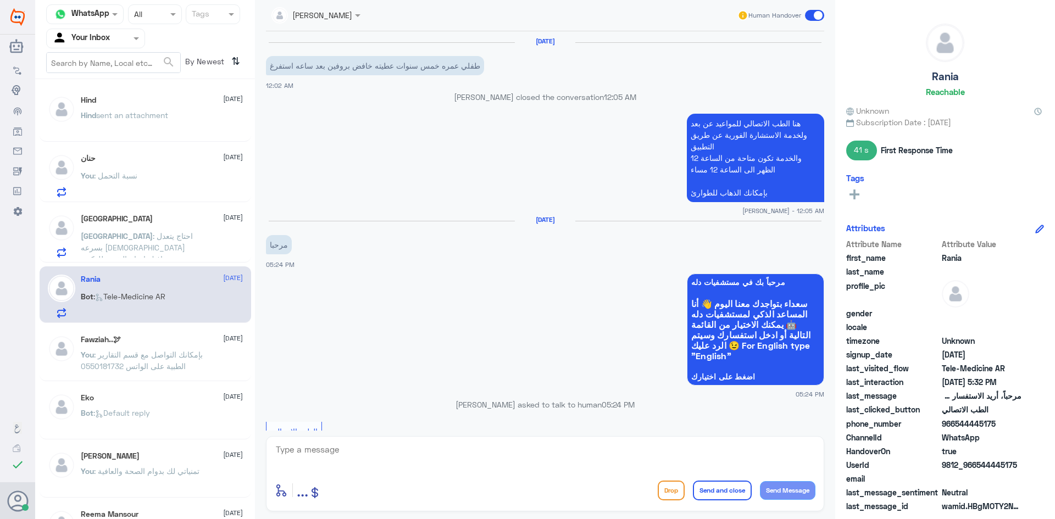
scroll to position [656, 0]
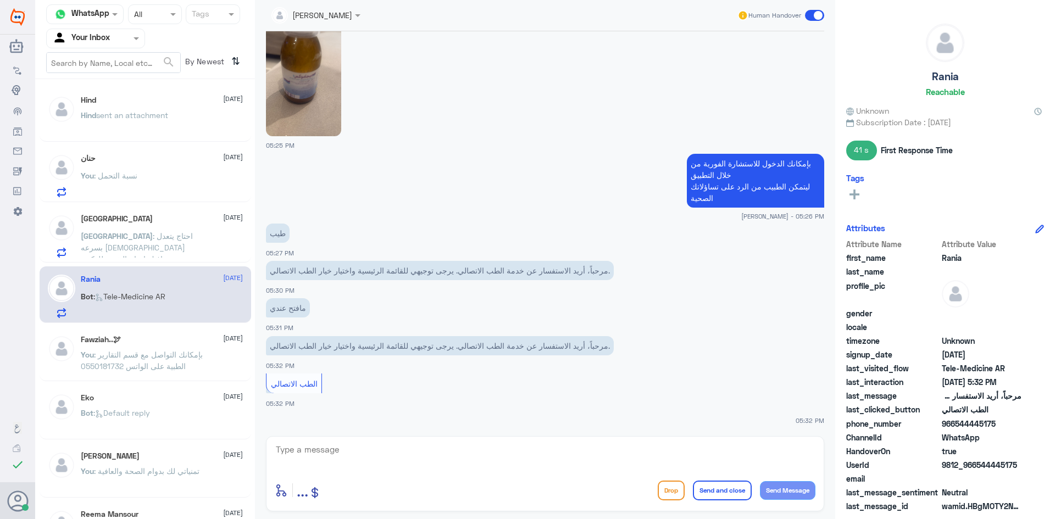
click at [164, 119] on span "sent an attachment" at bounding box center [132, 114] width 72 height 9
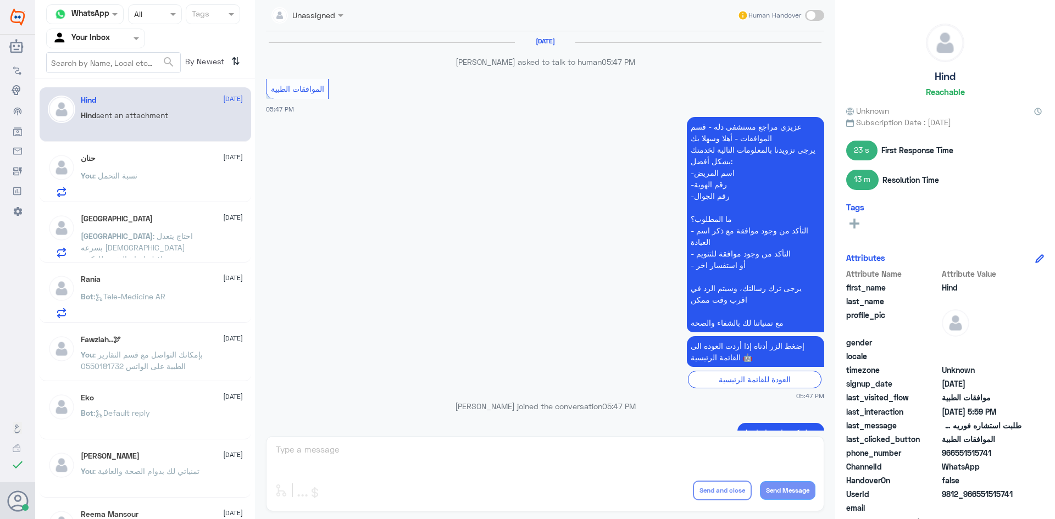
scroll to position [552, 0]
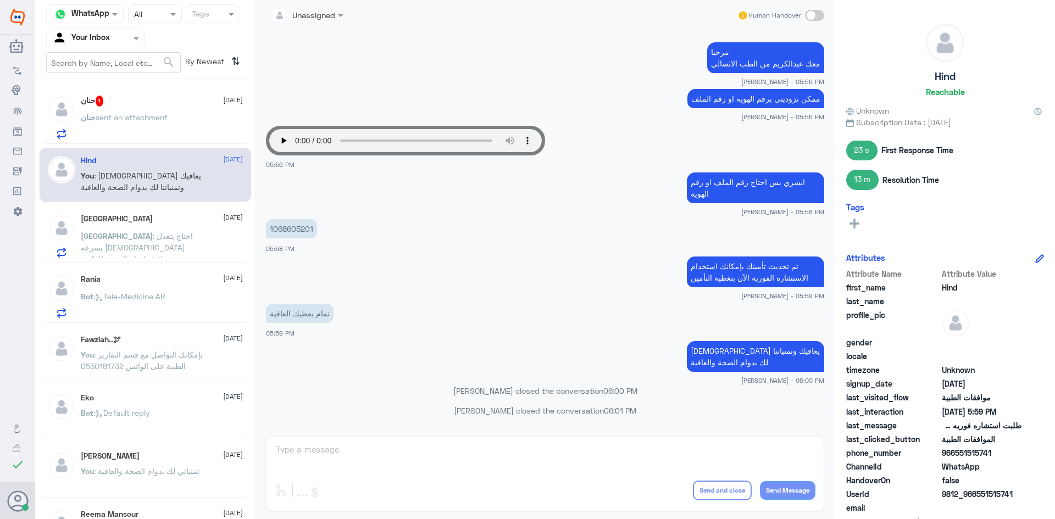
click at [136, 124] on p "حنان sent an attachment" at bounding box center [124, 125] width 87 height 27
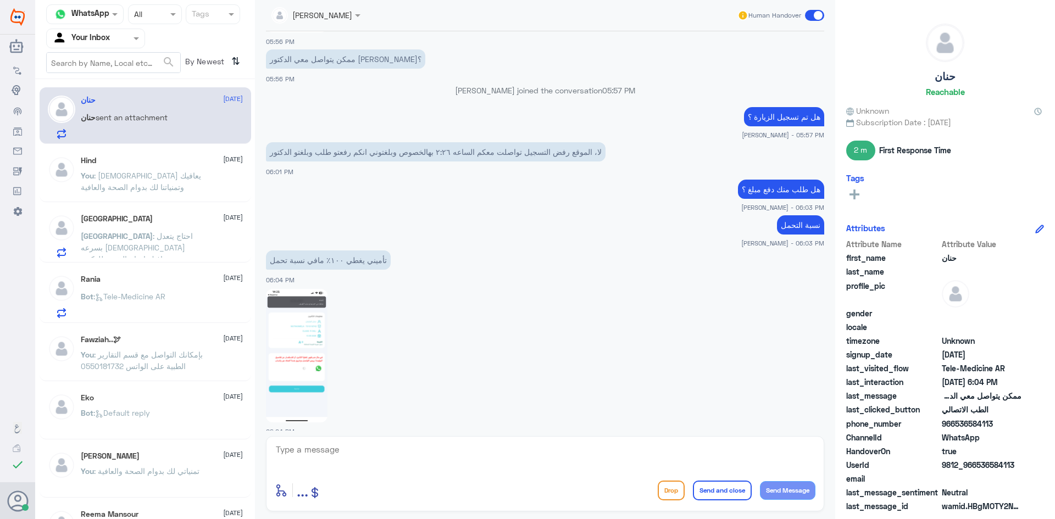
scroll to position [970, 0]
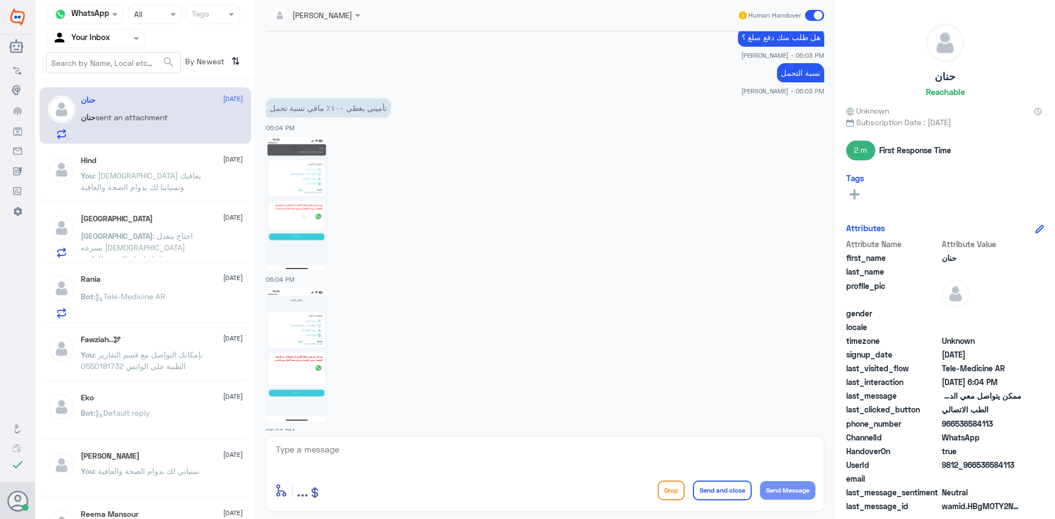
click at [140, 169] on div "Hind 13 October You : الله يعافيك وتمنياتنا لك بدوام الصحة والعافية" at bounding box center [162, 176] width 162 height 41
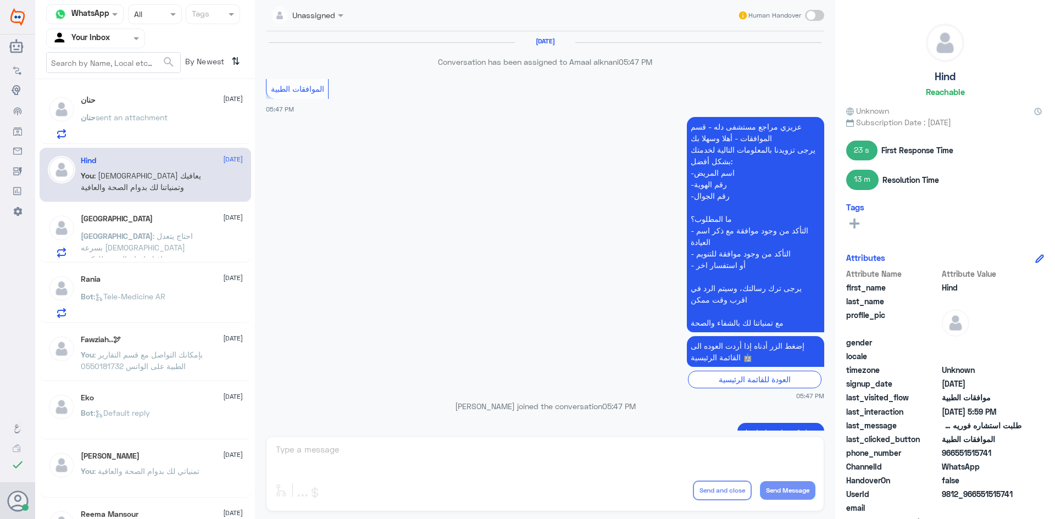
scroll to position [552, 0]
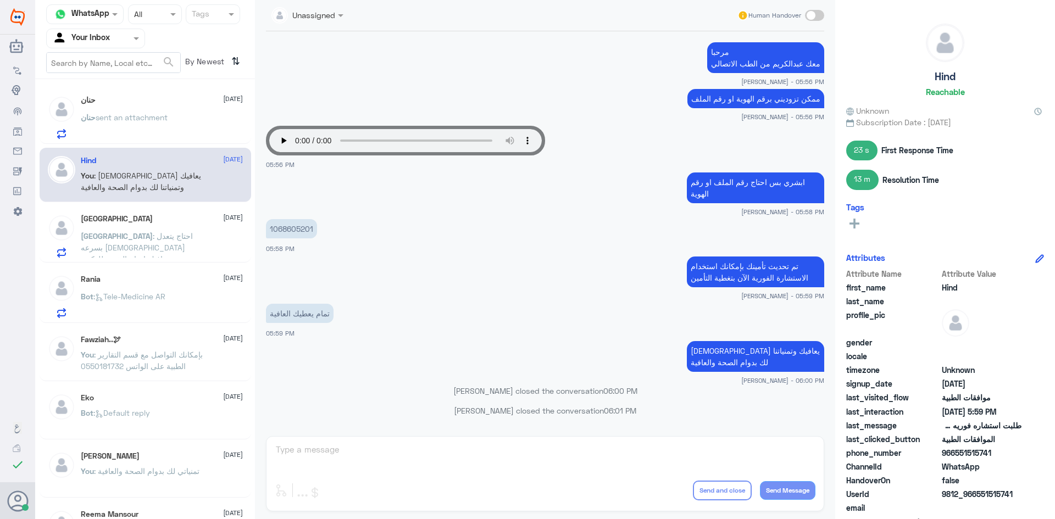
click at [148, 131] on p "حنان sent an attachment" at bounding box center [124, 125] width 87 height 27
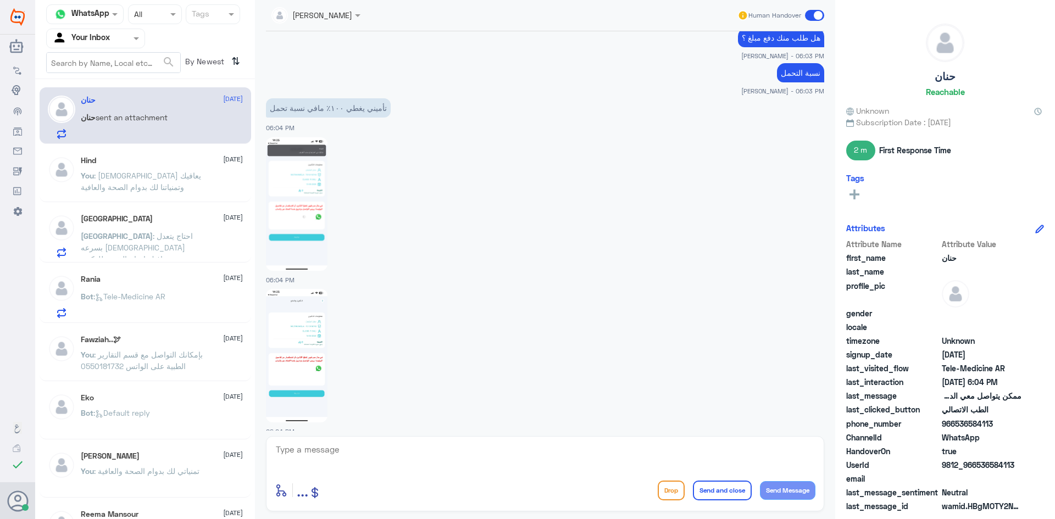
scroll to position [923, 0]
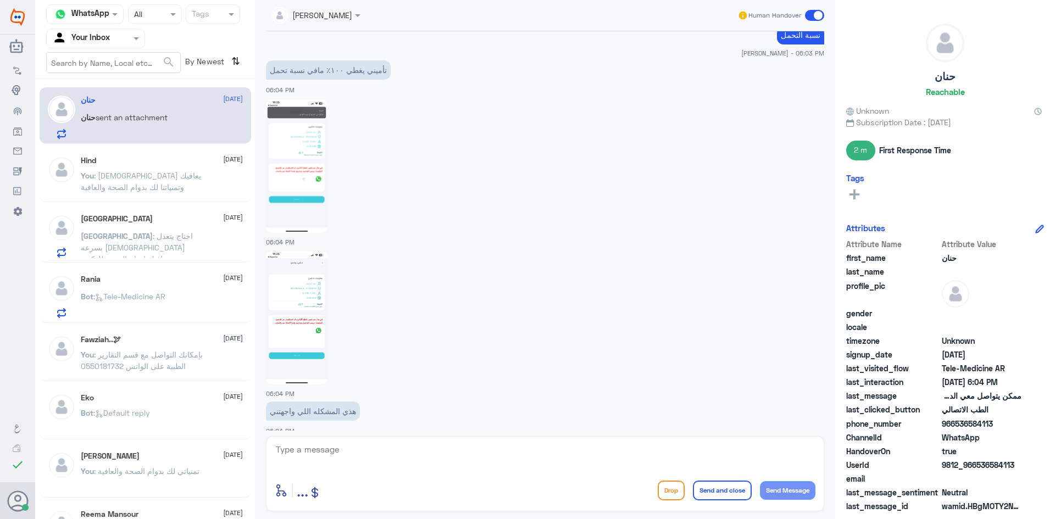
click at [156, 286] on div "Rania 13 October Bot : Tele-Medicine AR" at bounding box center [162, 296] width 162 height 43
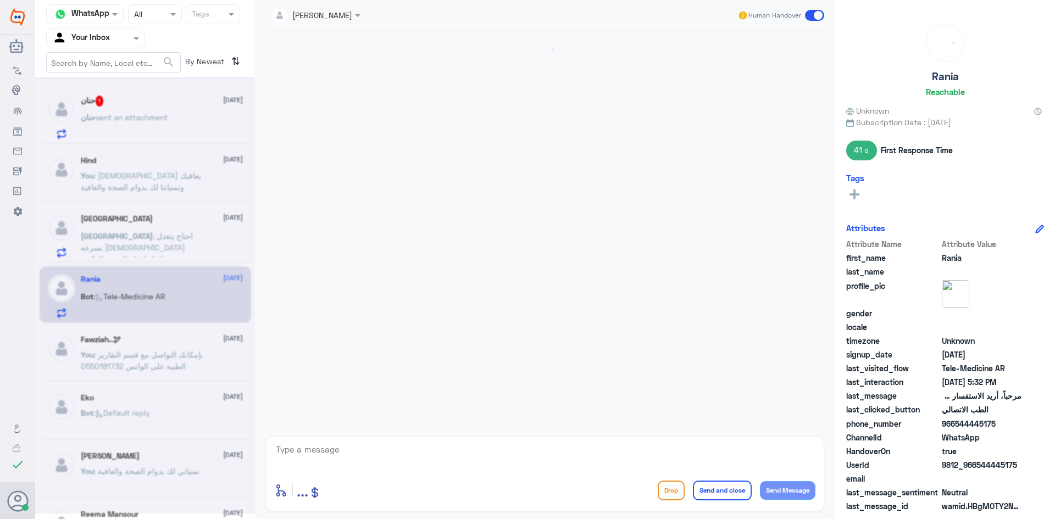
scroll to position [656, 0]
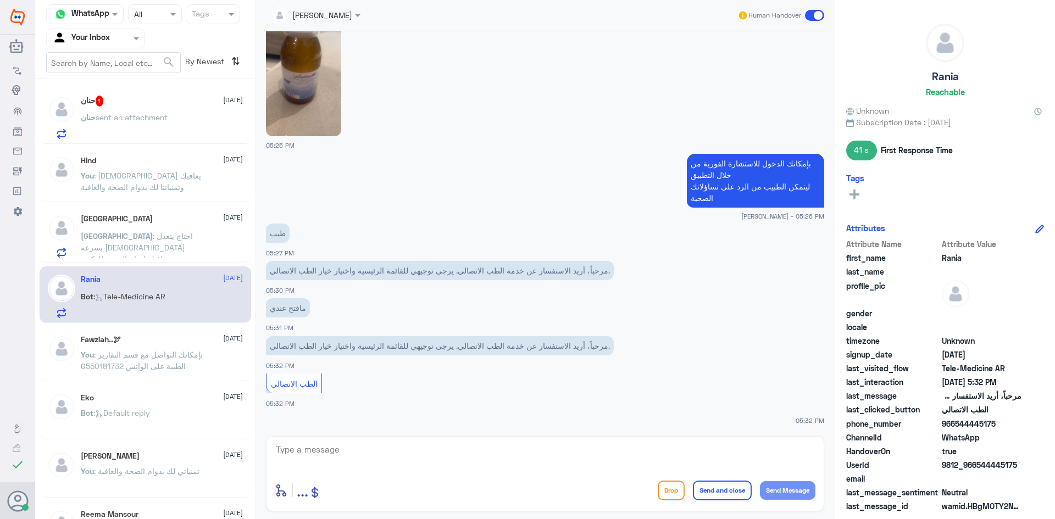
click at [159, 254] on p "Haifa : احتاج يتعدل بسرعه الله يعافيك احتاج التقرير للدكتور" at bounding box center [143, 243] width 124 height 27
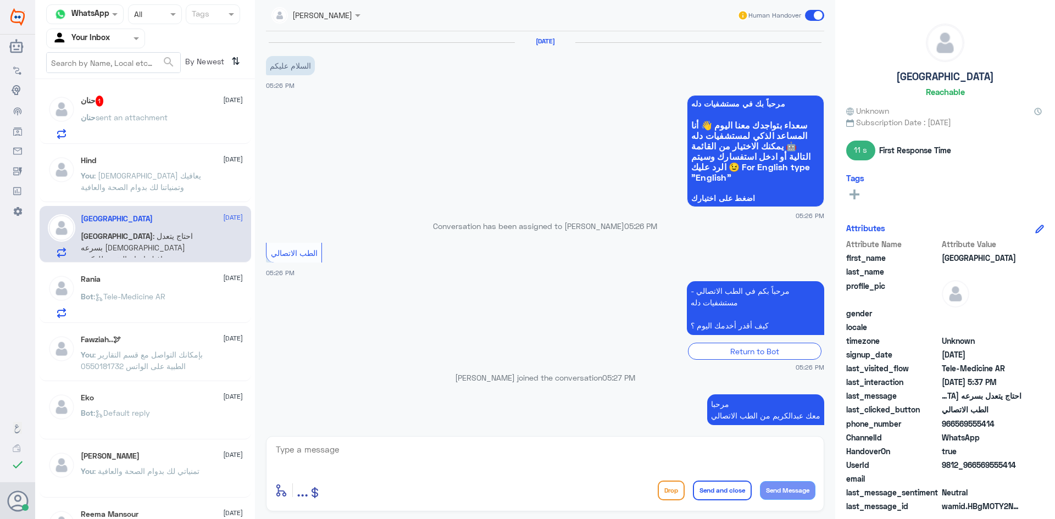
scroll to position [199, 0]
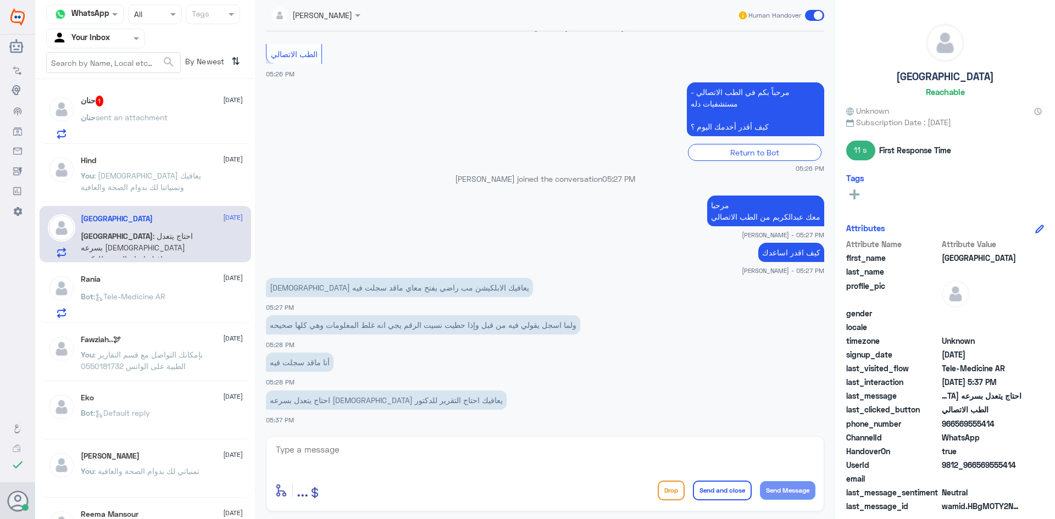
click at [129, 127] on p "حنان sent an attachment" at bounding box center [124, 125] width 87 height 27
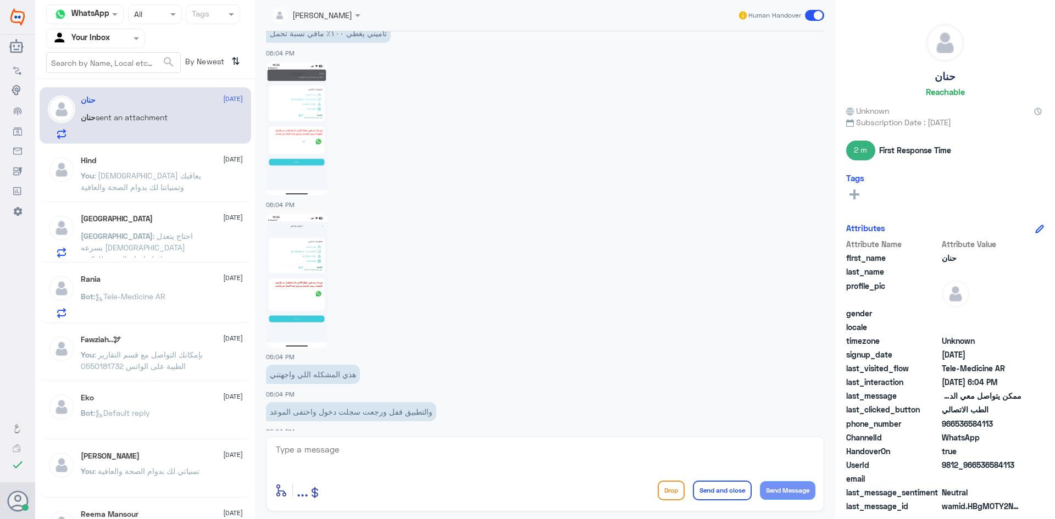
scroll to position [809, 0]
click at [84, 169] on div "Hind 13 October You : الله يعافيك وتمنياتنا لك بدوام الصحة والعافية" at bounding box center [162, 176] width 162 height 41
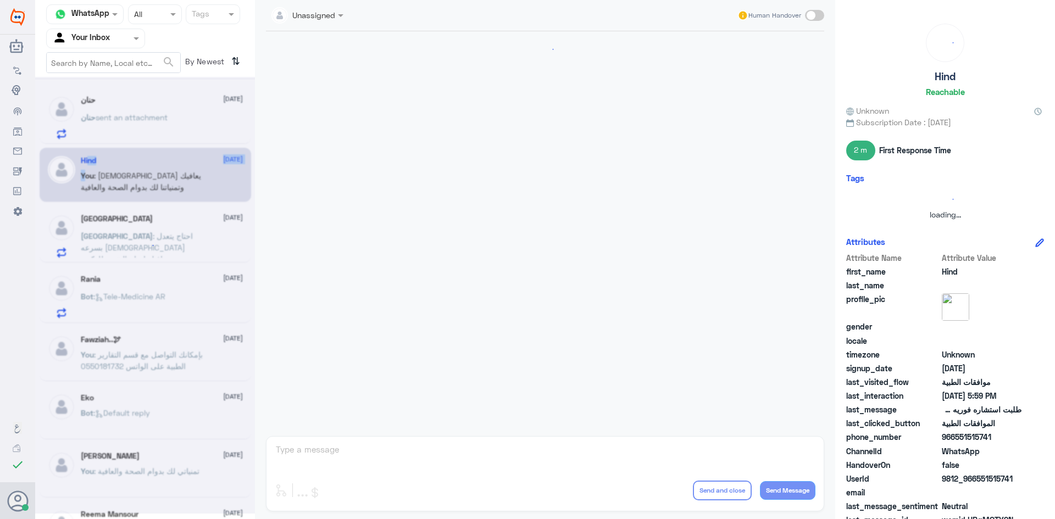
scroll to position [552, 0]
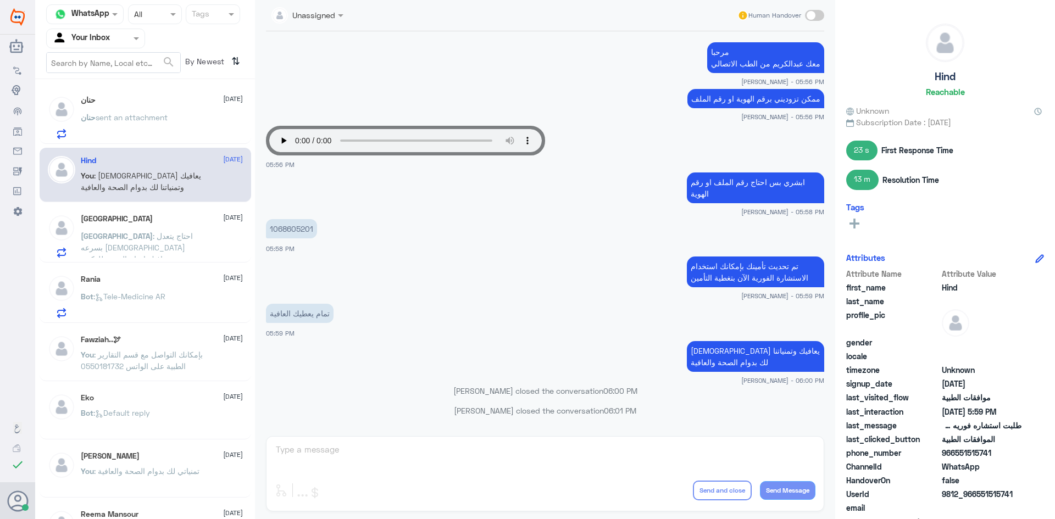
click at [119, 120] on span "sent an attachment" at bounding box center [132, 117] width 72 height 9
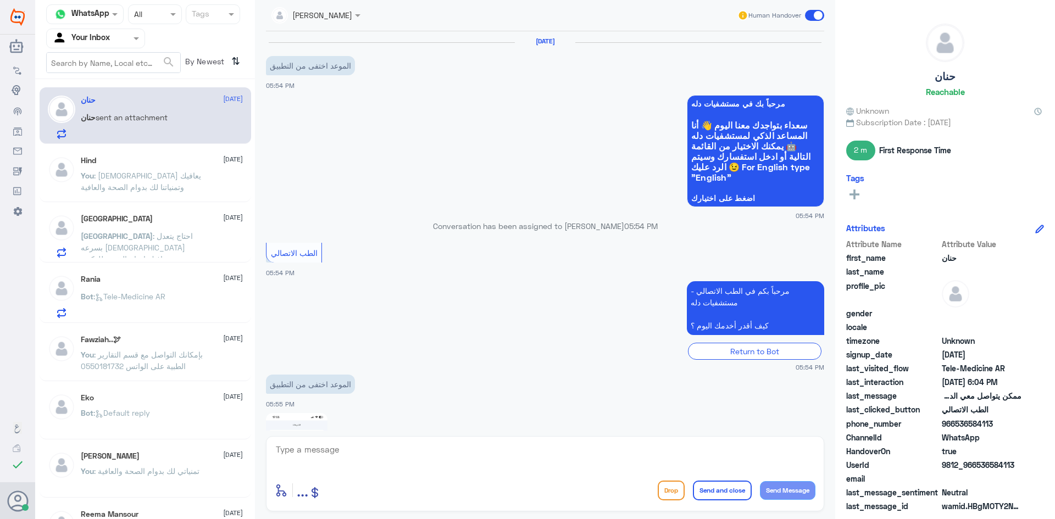
scroll to position [847, 0]
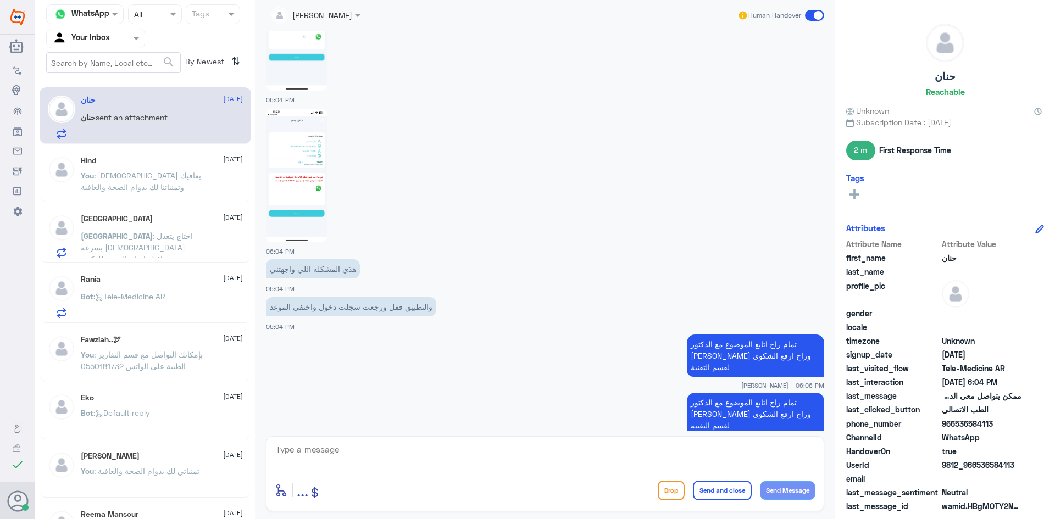
click at [156, 240] on span ": احتاج يتعدل بسرعه الله يعافيك احتاج التقرير للدكتور" at bounding box center [137, 247] width 112 height 32
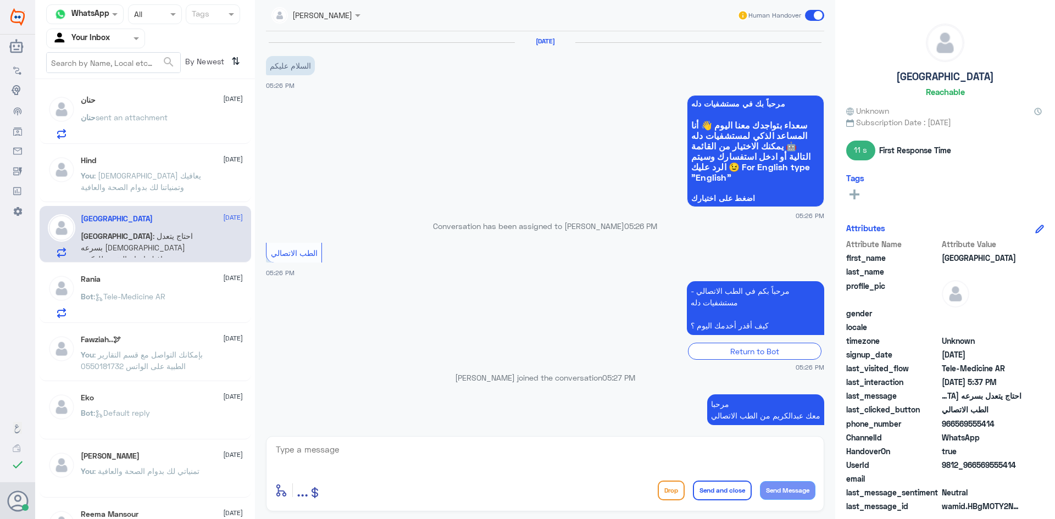
scroll to position [199, 0]
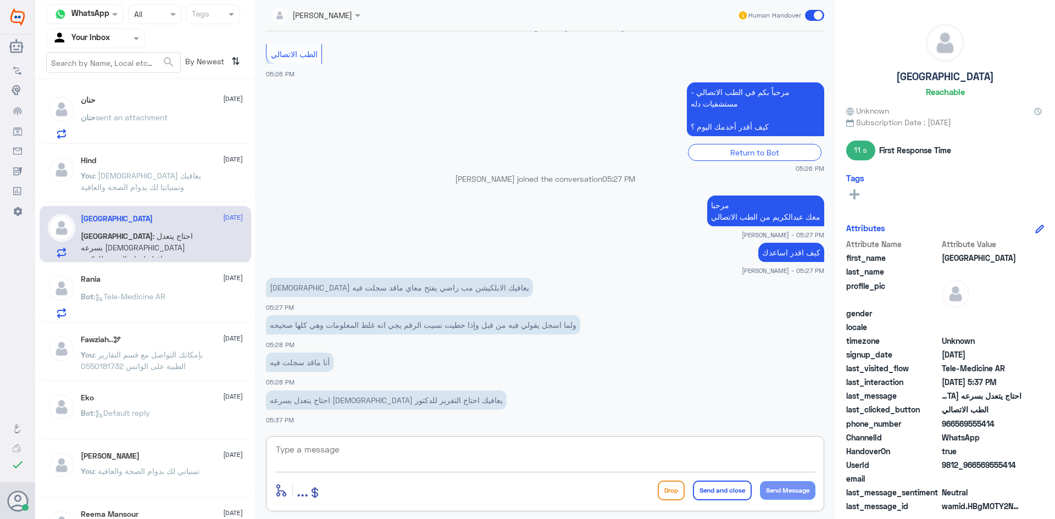
click at [456, 455] on textarea at bounding box center [545, 455] width 541 height 27
paste textarea "ممكن تزودني برقم الهوية/رقم الملف من فضلك"
type textarea "ممكن تزودني برقم الهوية/رقم الملف من فضلك"
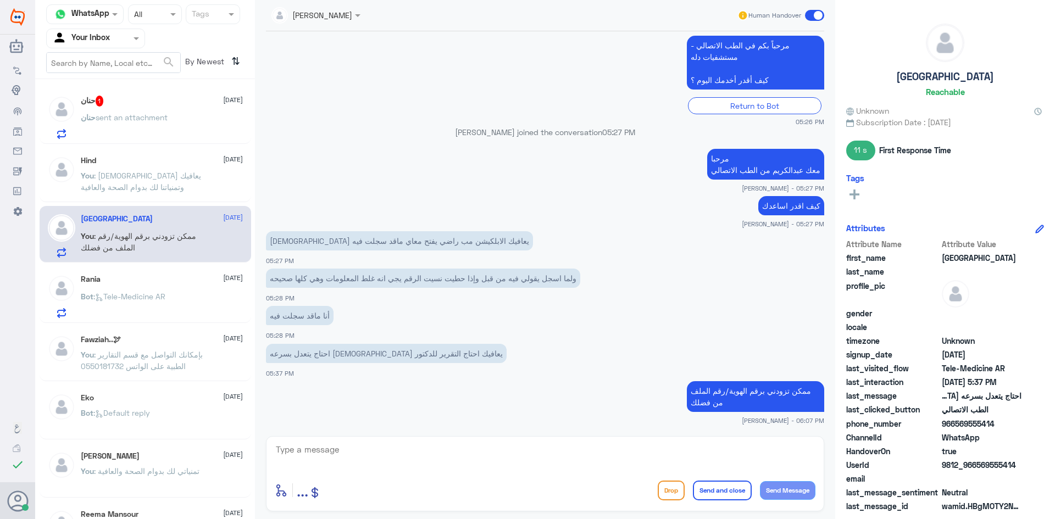
click at [164, 306] on p "Bot : Tele-Medicine AR" at bounding box center [123, 304] width 85 height 27
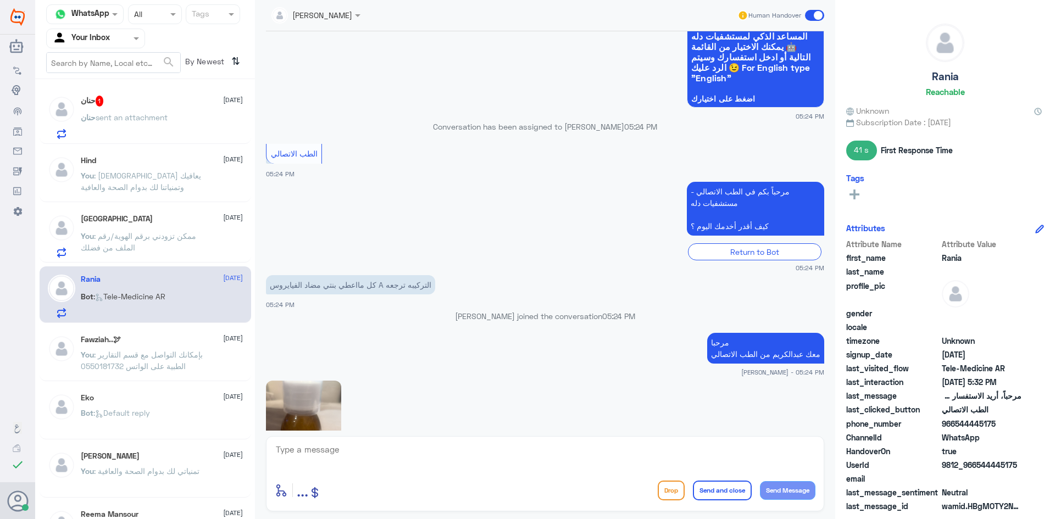
scroll to position [271, 0]
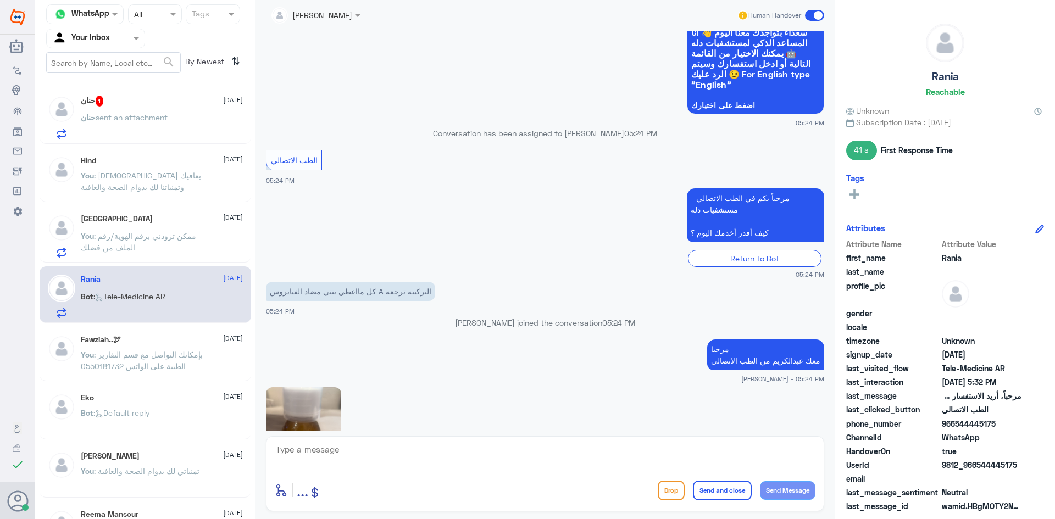
click at [167, 163] on div "Hind 13 October" at bounding box center [162, 160] width 162 height 9
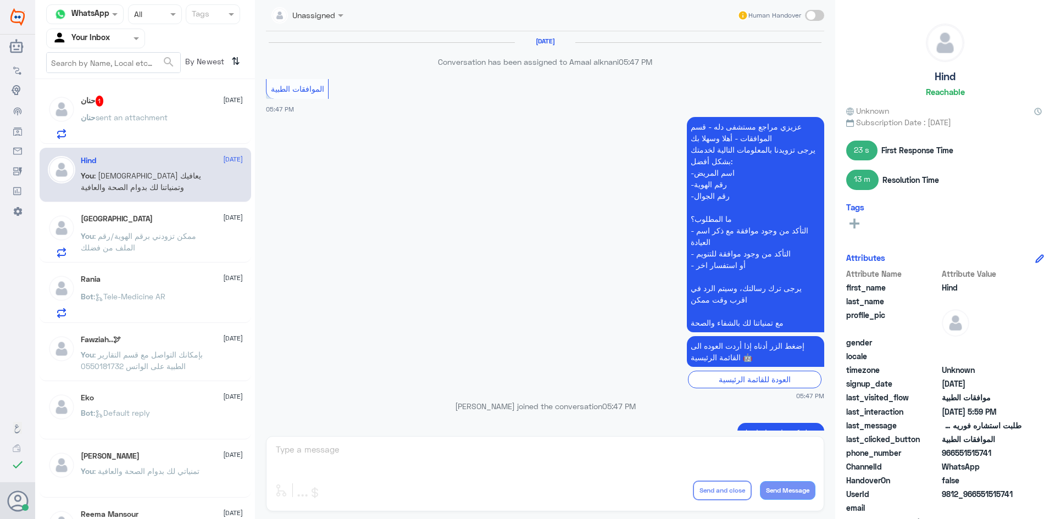
scroll to position [552, 0]
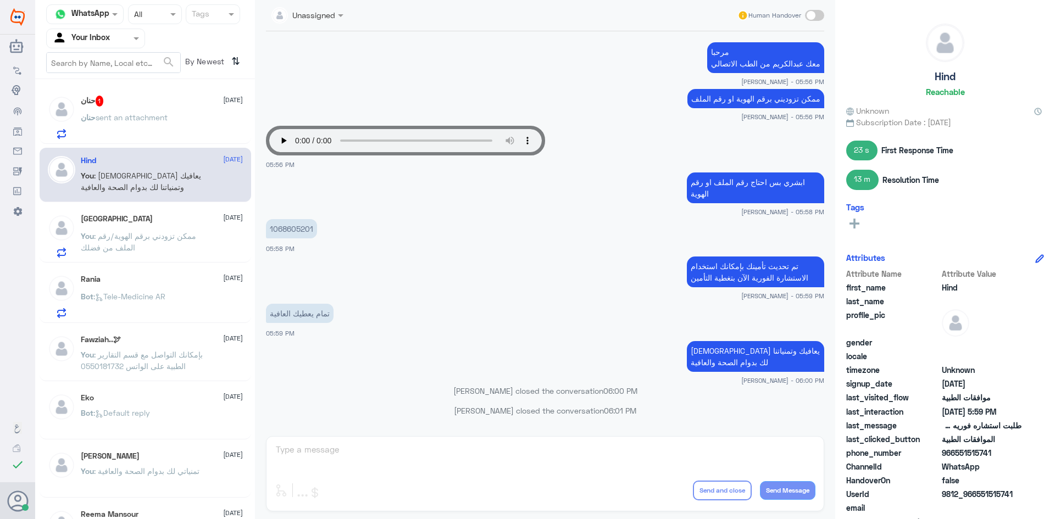
click at [123, 244] on span ": ممكن تزودني برقم الهوية/رقم الملف من فضلك" at bounding box center [138, 241] width 115 height 21
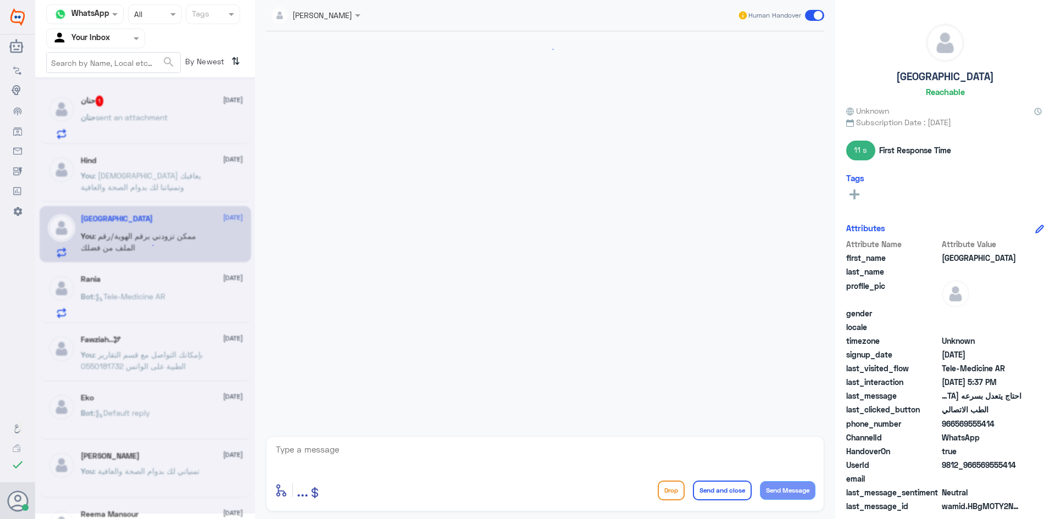
scroll to position [246, 0]
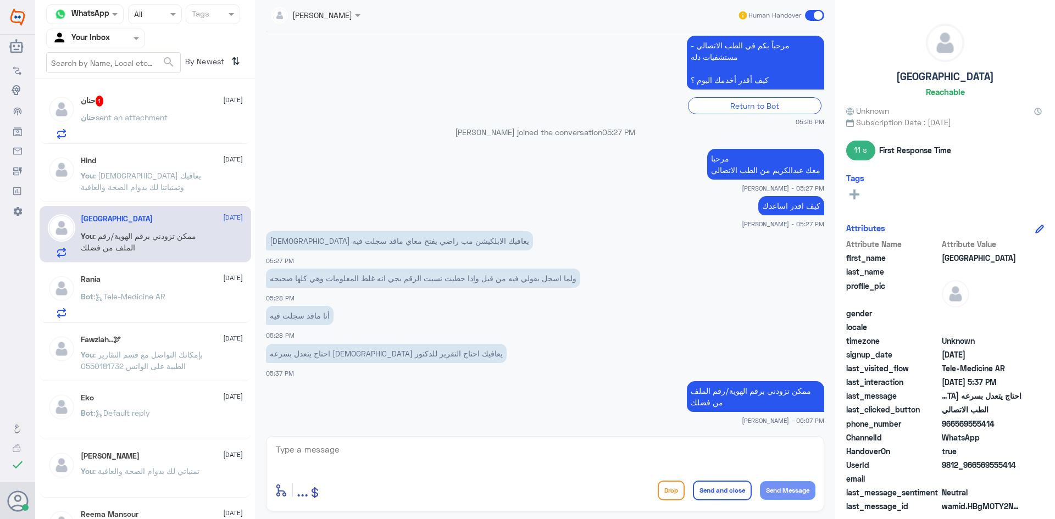
click at [168, 124] on p "حنان sent an attachment" at bounding box center [124, 125] width 87 height 27
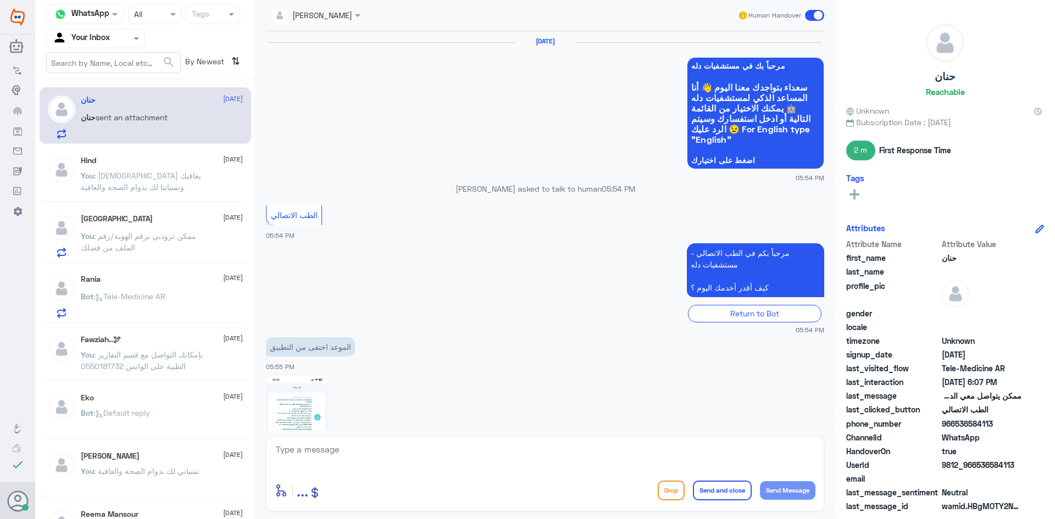
scroll to position [800, 0]
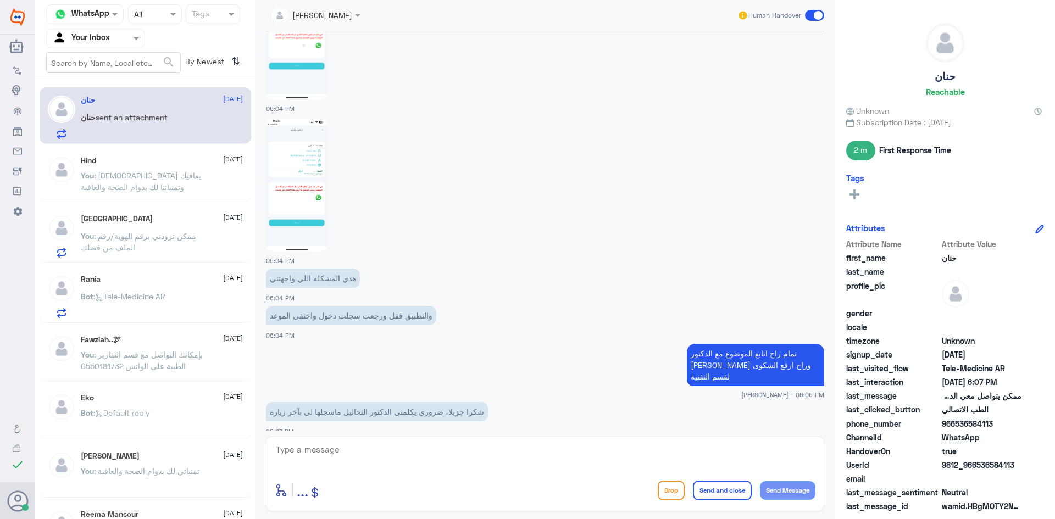
click at [172, 174] on span ": الله يعافيك وتمنياتنا لك بدوام الصحة والعافية" at bounding box center [141, 181] width 120 height 21
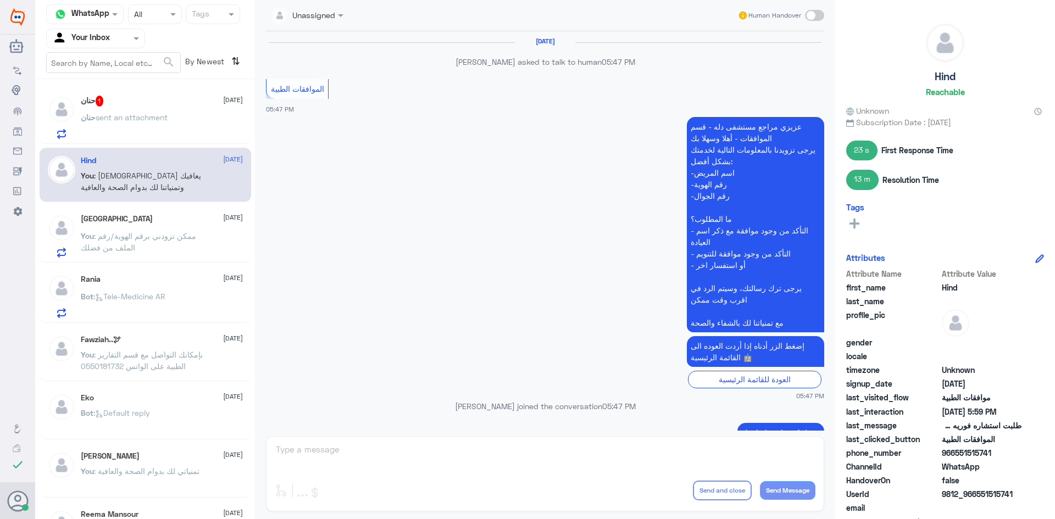
scroll to position [552, 0]
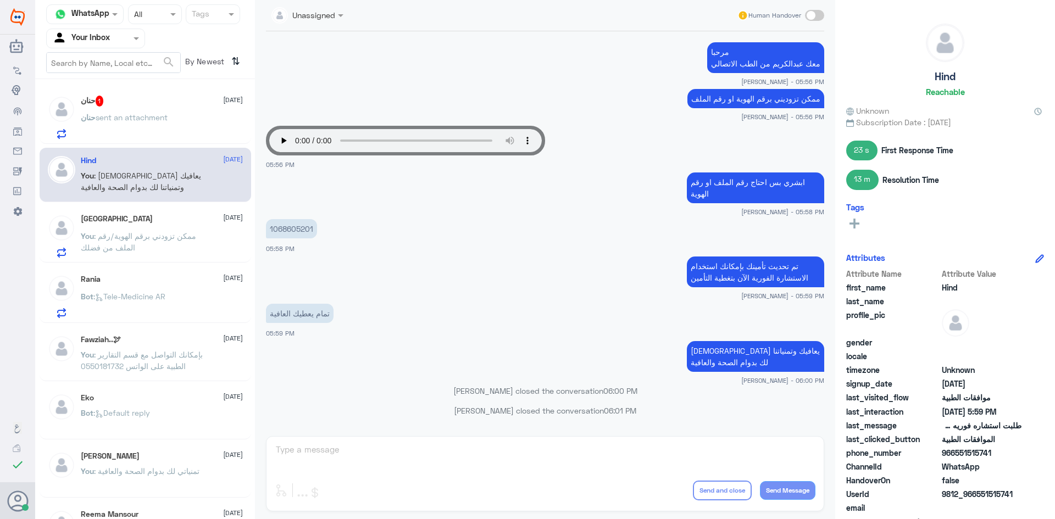
click at [154, 239] on span ": ممكن تزودني برقم الهوية/رقم الملف من فضلك" at bounding box center [138, 241] width 115 height 21
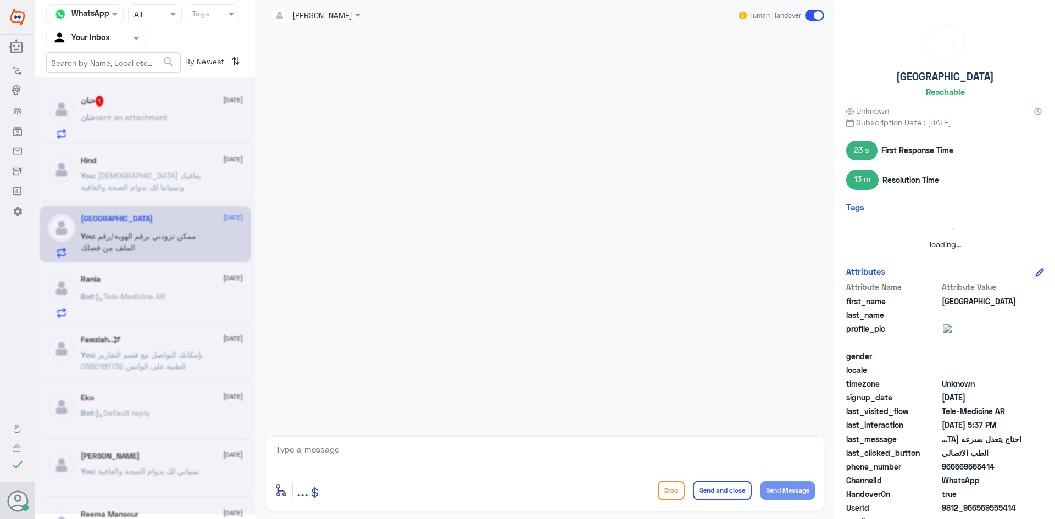
scroll to position [246, 0]
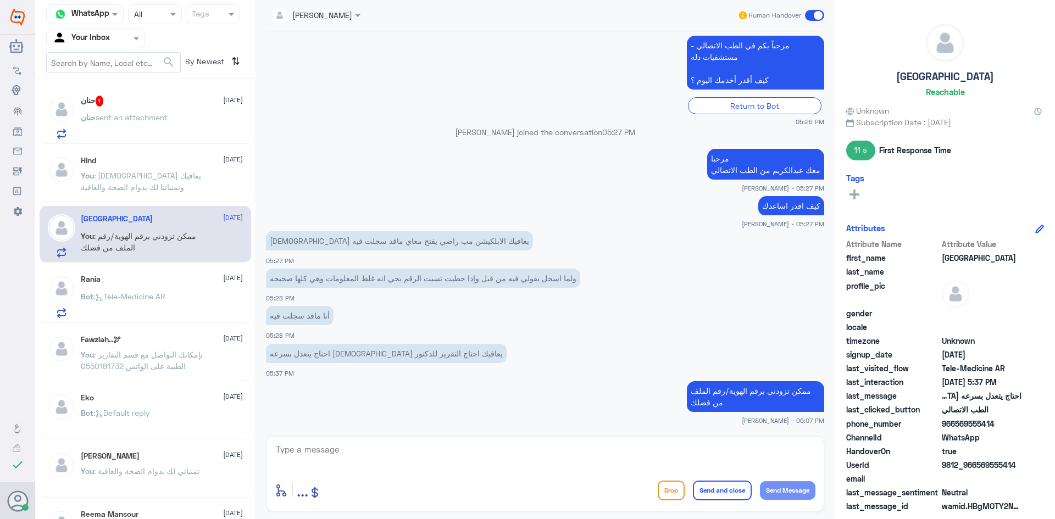
click at [180, 298] on div "Bot : Tele-Medicine AR" at bounding box center [162, 305] width 162 height 25
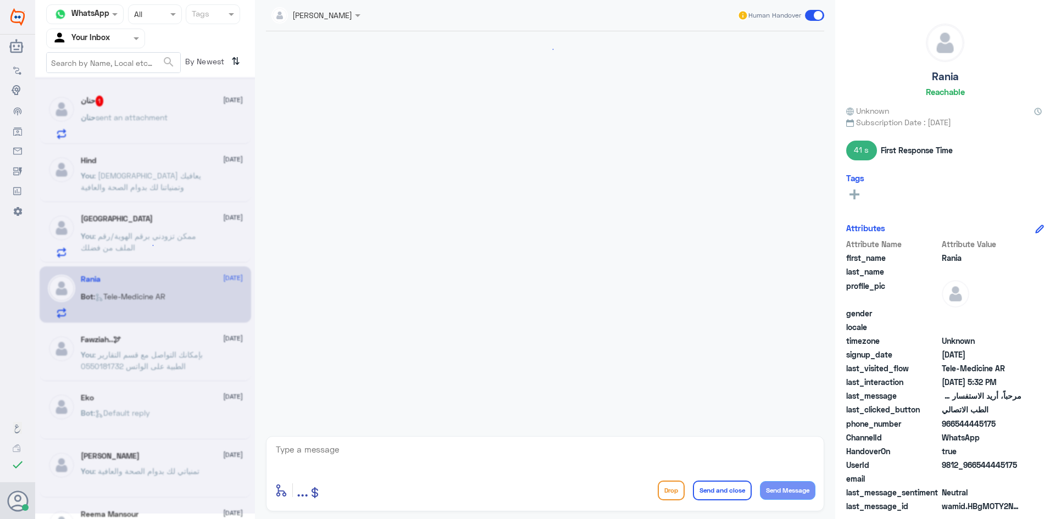
scroll to position [656, 0]
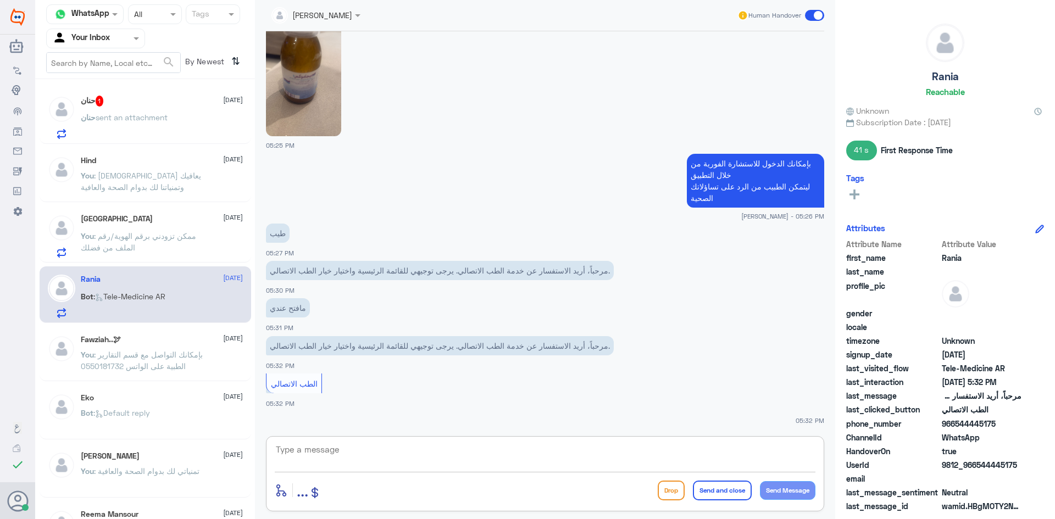
drag, startPoint x: 563, startPoint y: 454, endPoint x: 573, endPoint y: 453, distance: 9.9
click at [564, 455] on textarea at bounding box center [545, 455] width 541 height 27
paste textarea "مرحبا، معك اميره من الطب الاتصالي"
click at [762, 451] on textarea "مرحبا، معك اميره من الطب الاتصالي" at bounding box center [545, 455] width 541 height 27
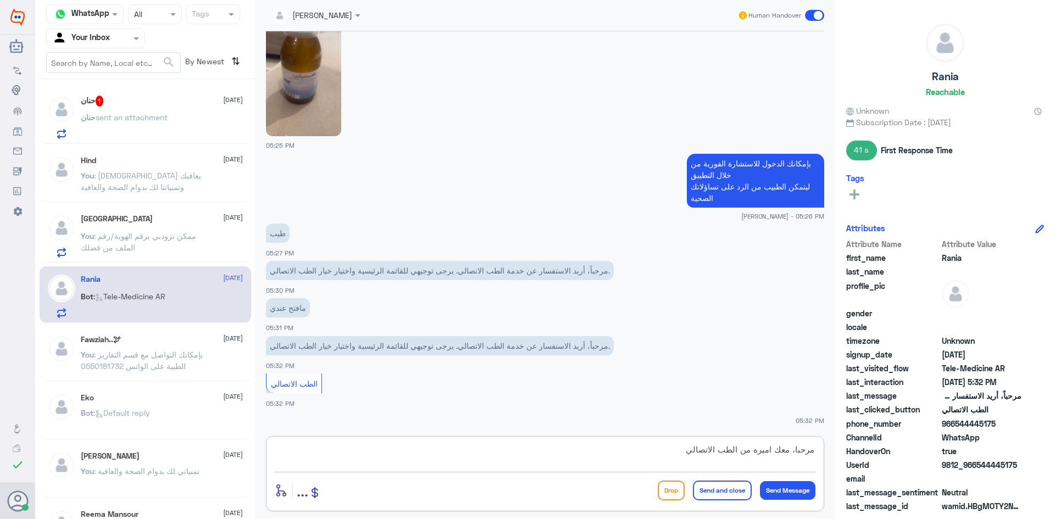
click at [762, 451] on textarea "مرحبا، معك اميره من الطب الاتصالي" at bounding box center [545, 455] width 541 height 27
type textarea "مرحبا، معك علي من الطب الاتصالي"
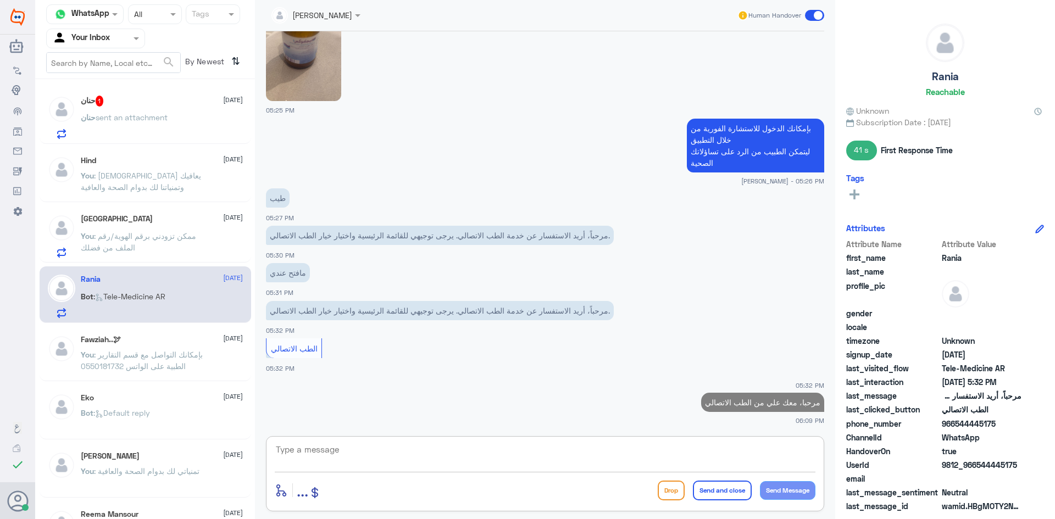
click at [189, 235] on span ": ممكن تزودني برقم الهوية/رقم الملف من فضلك" at bounding box center [138, 241] width 115 height 21
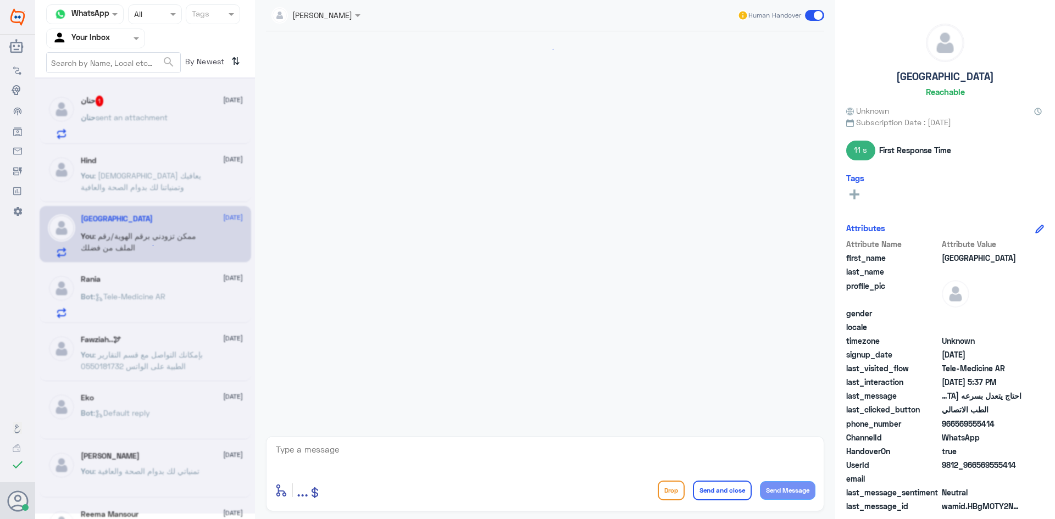
scroll to position [246, 0]
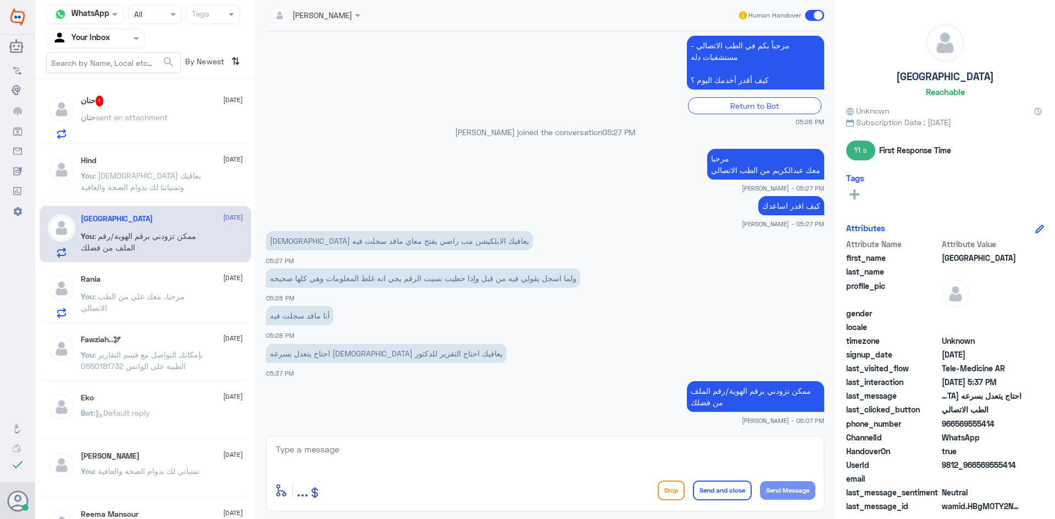
click at [1013, 467] on span "9812_966569555414" at bounding box center [982, 465] width 80 height 12
drag, startPoint x: 1016, startPoint y: 465, endPoint x: 977, endPoint y: 473, distance: 39.7
click at [977, 473] on div "UserId 9812_966569555414" at bounding box center [945, 466] width 198 height 14
copy span "569555414"
click at [132, 280] on div "Rania 13 October" at bounding box center [162, 279] width 162 height 9
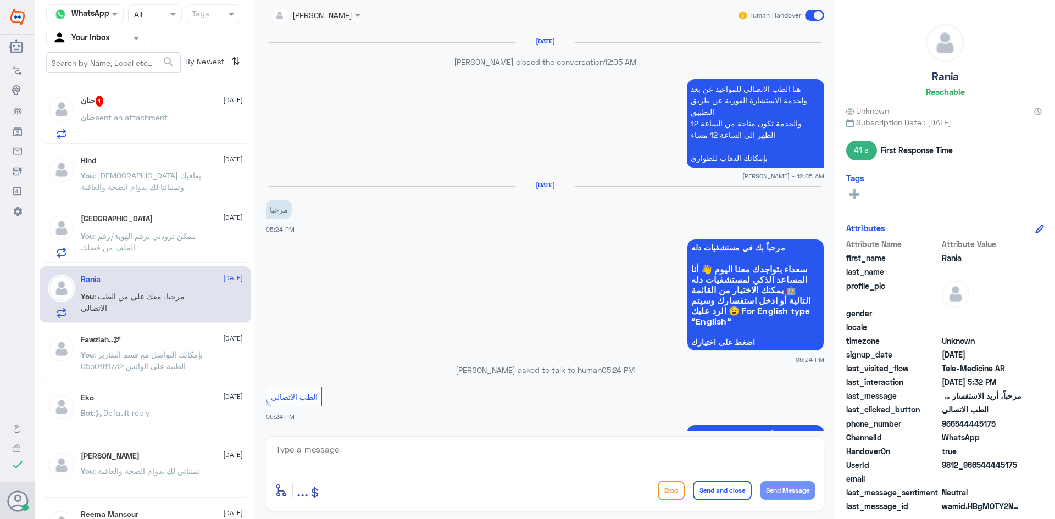
scroll to position [656, 0]
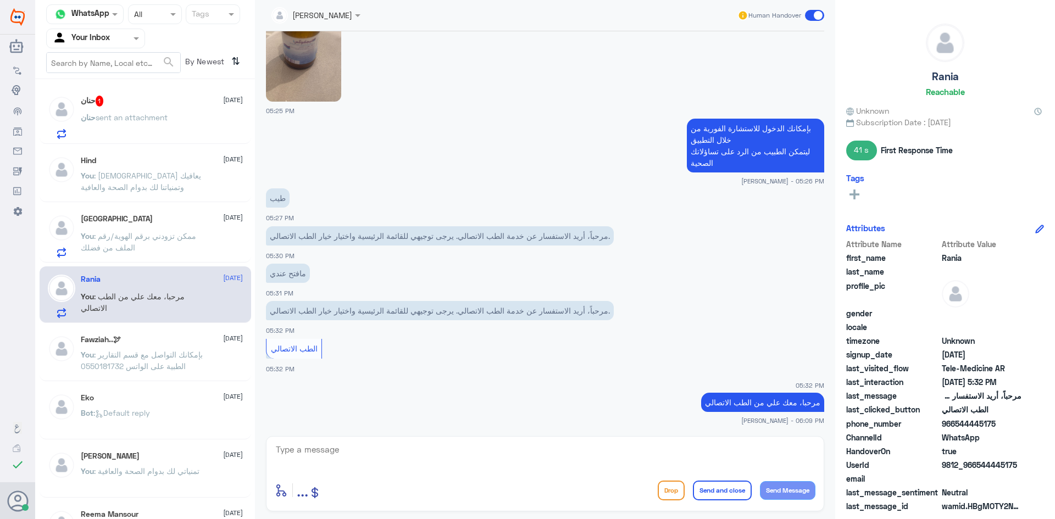
click at [129, 237] on span ": ممكن تزودني برقم الهوية/رقم الملف من فضلك" at bounding box center [138, 241] width 115 height 21
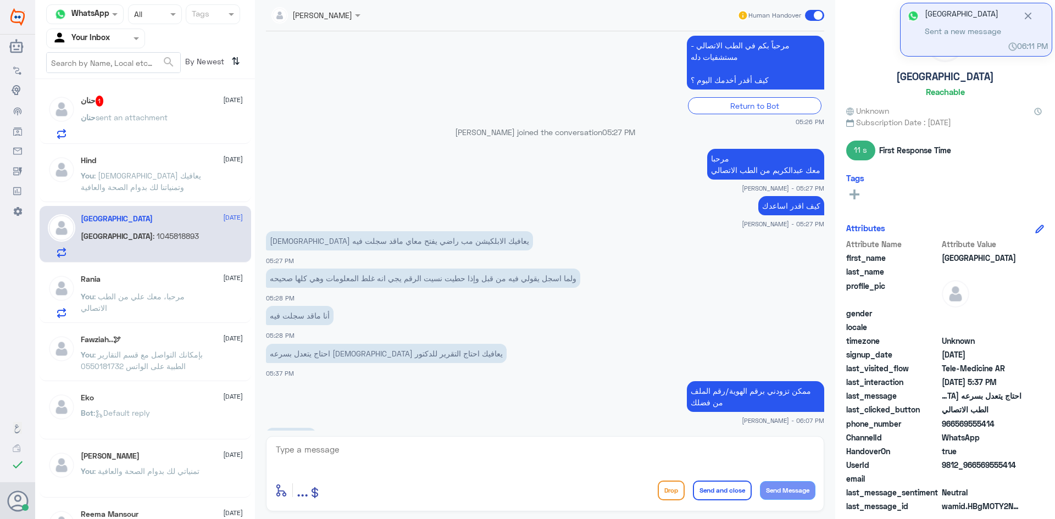
scroll to position [284, 0]
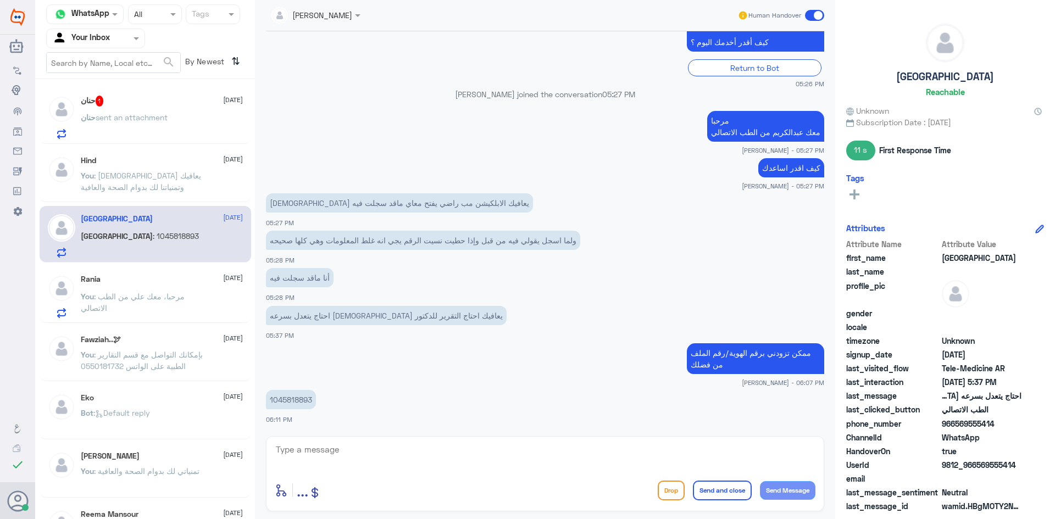
click at [291, 400] on p "1045818893" at bounding box center [291, 399] width 50 height 19
copy p "1045818893"
click at [635, 456] on textarea at bounding box center [545, 455] width 541 height 27
type textarea "لحظات من فضلك"
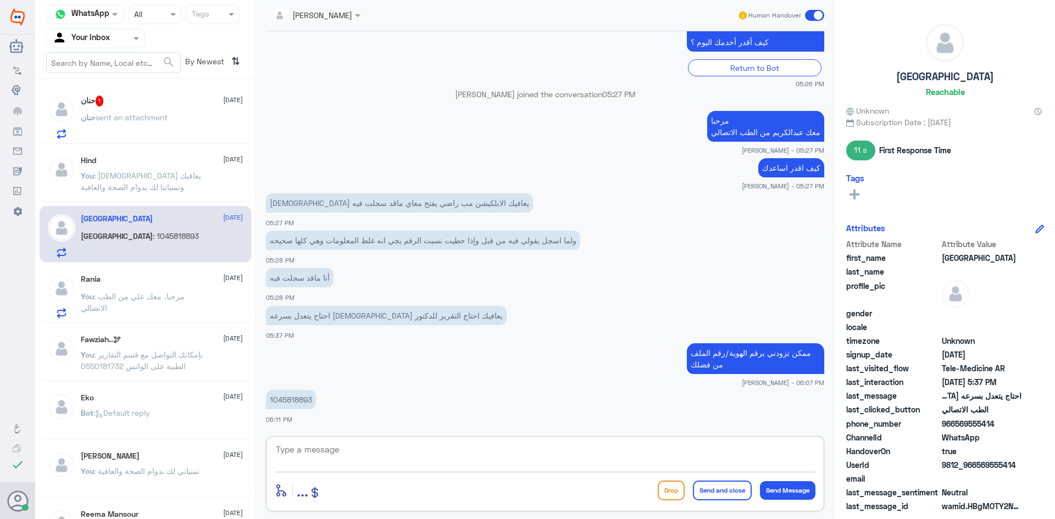
scroll to position [319, 0]
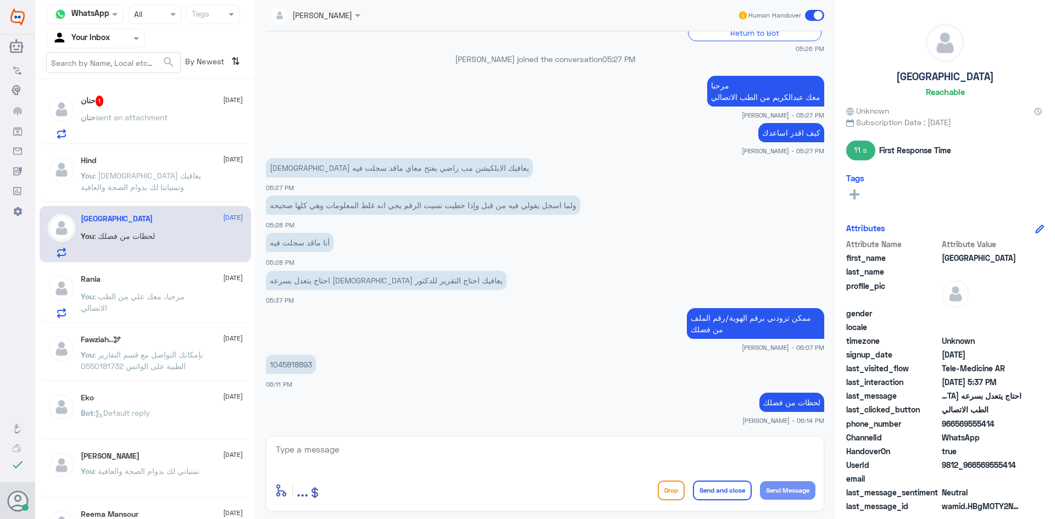
click at [309, 364] on p "1045818893" at bounding box center [291, 364] width 50 height 19
click at [440, 456] on textarea at bounding box center [545, 455] width 541 height 27
paste textarea "ممكن تزودني بلقطة للشاشة من فضلك"
type textarea "ممكن تزودني بلقطة للشاشة من فضلك"
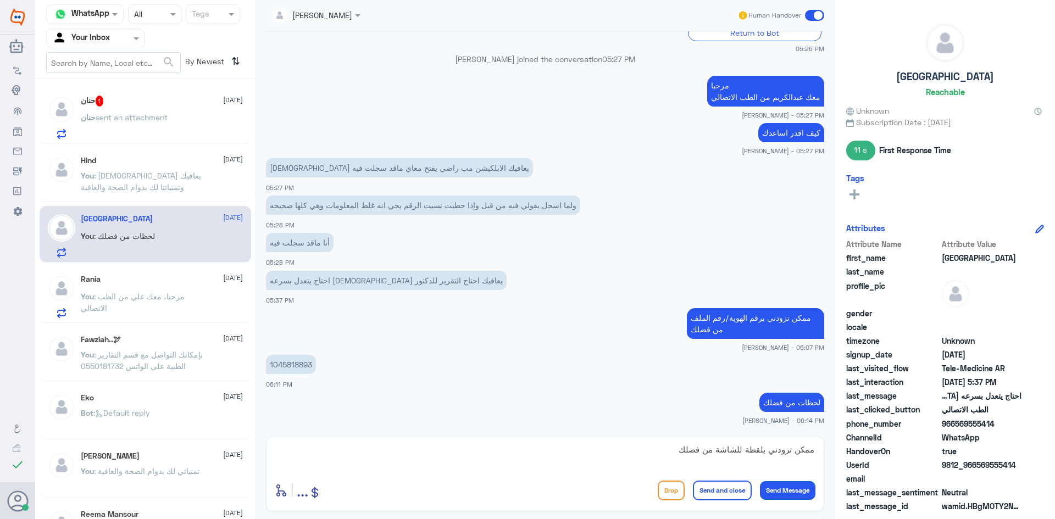
click at [790, 494] on button "Send Message" at bounding box center [788, 490] width 56 height 19
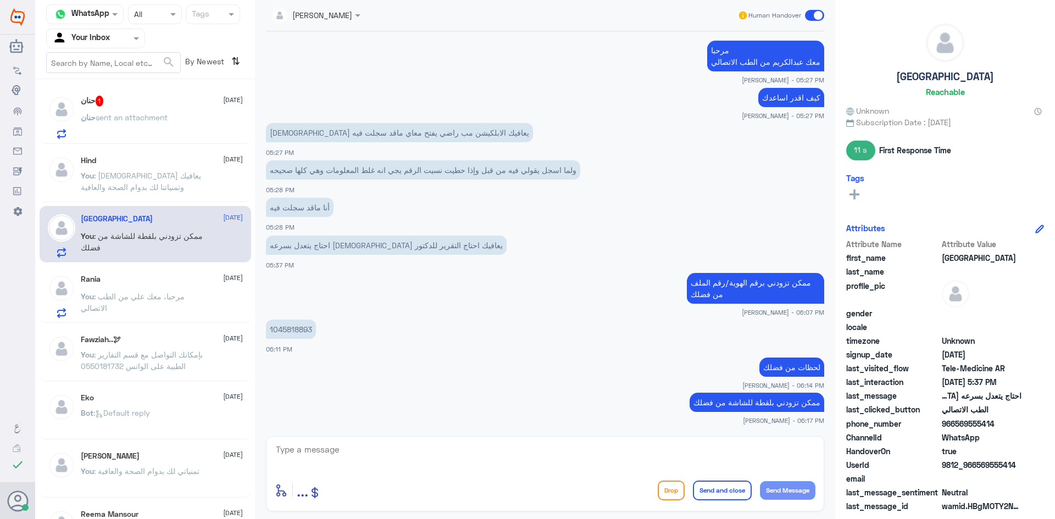
click at [98, 181] on p "You : الله يعافيك وتمنياتنا لك بدوام الصحة والعافية" at bounding box center [143, 183] width 124 height 27
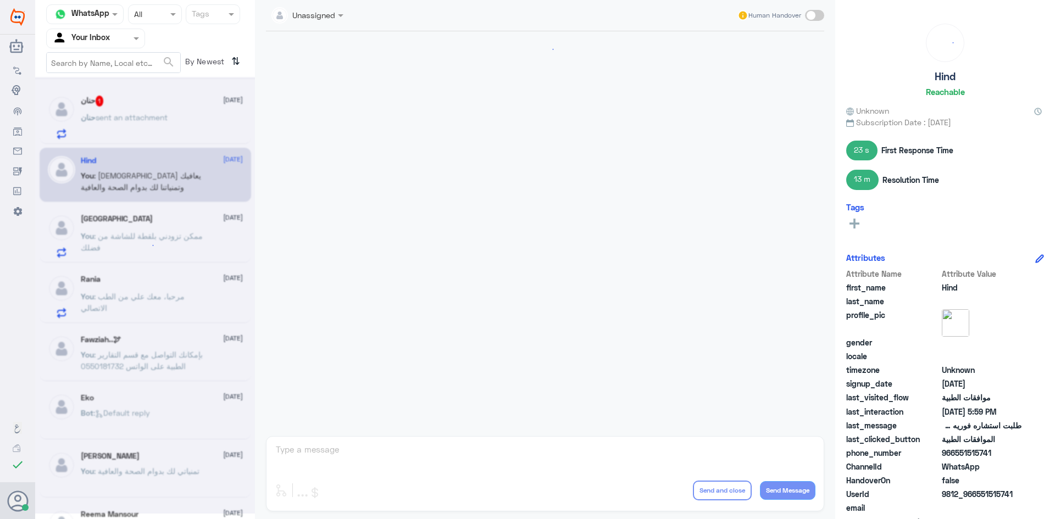
scroll to position [552, 0]
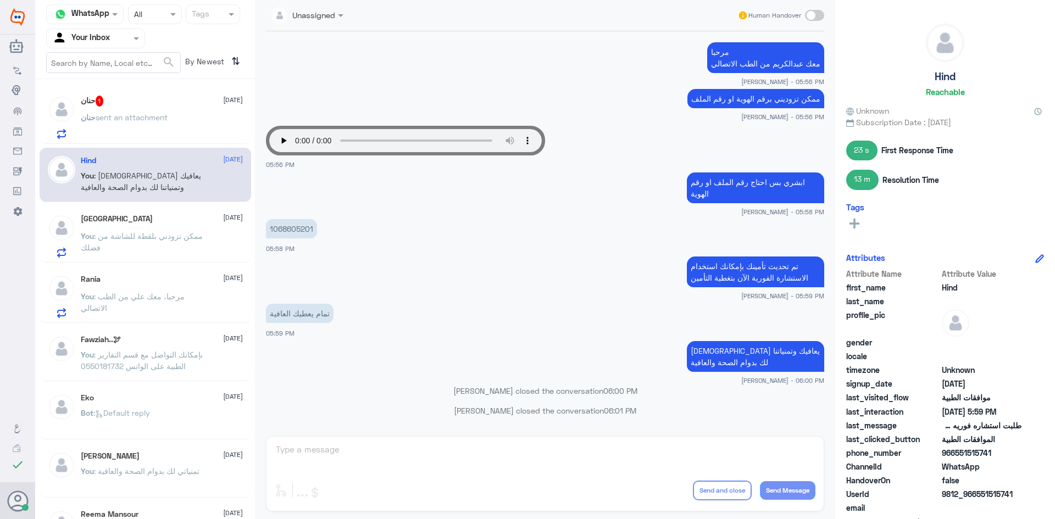
click at [184, 119] on div "حنان sent an attachment" at bounding box center [162, 126] width 162 height 25
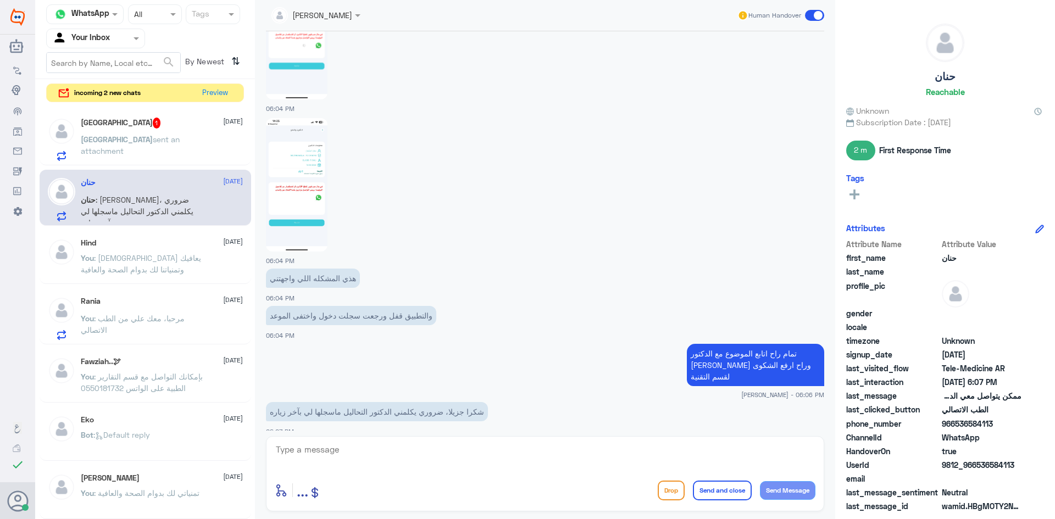
scroll to position [821, 0]
